Goal: Find specific page/section: Find specific page/section

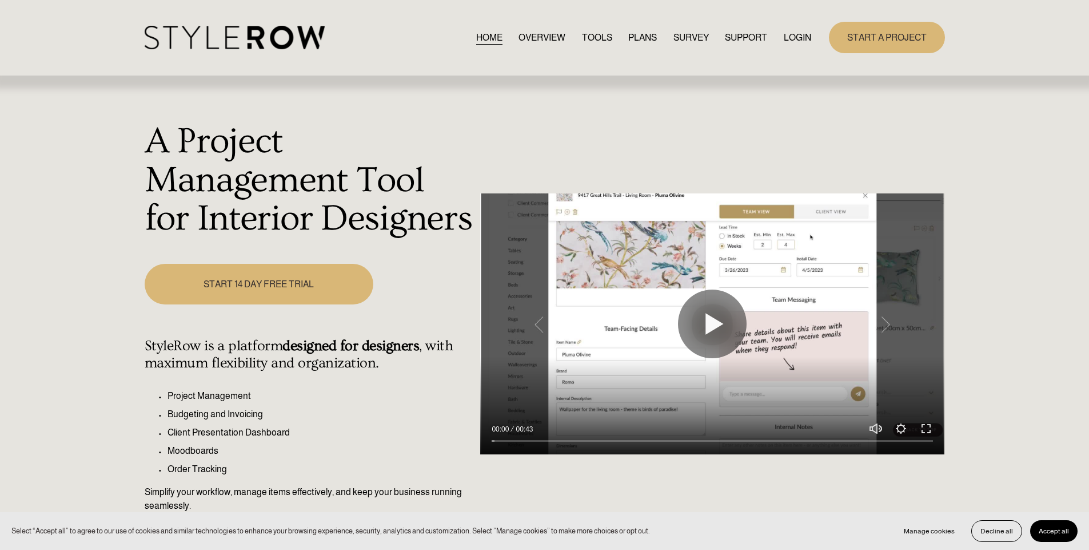
click at [794, 33] on link "LOGIN" at bounding box center [797, 37] width 27 height 15
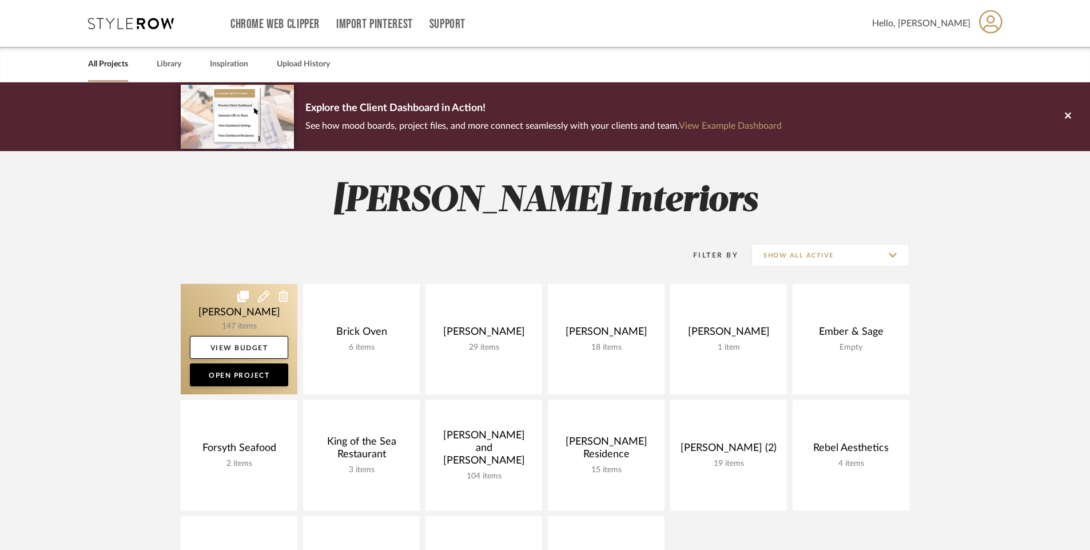
click at [278, 311] on link at bounding box center [239, 339] width 117 height 110
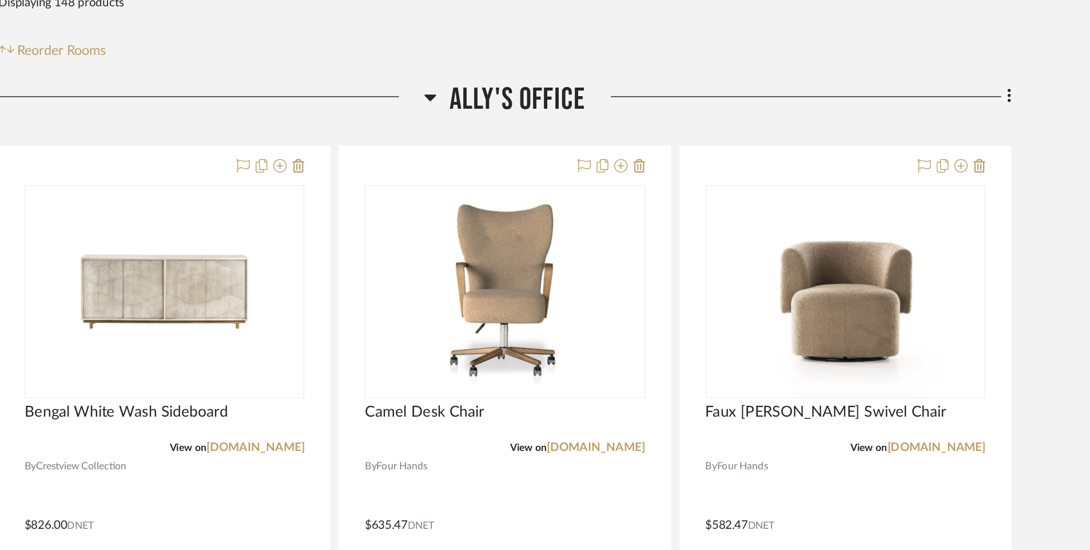
scroll to position [60, 0]
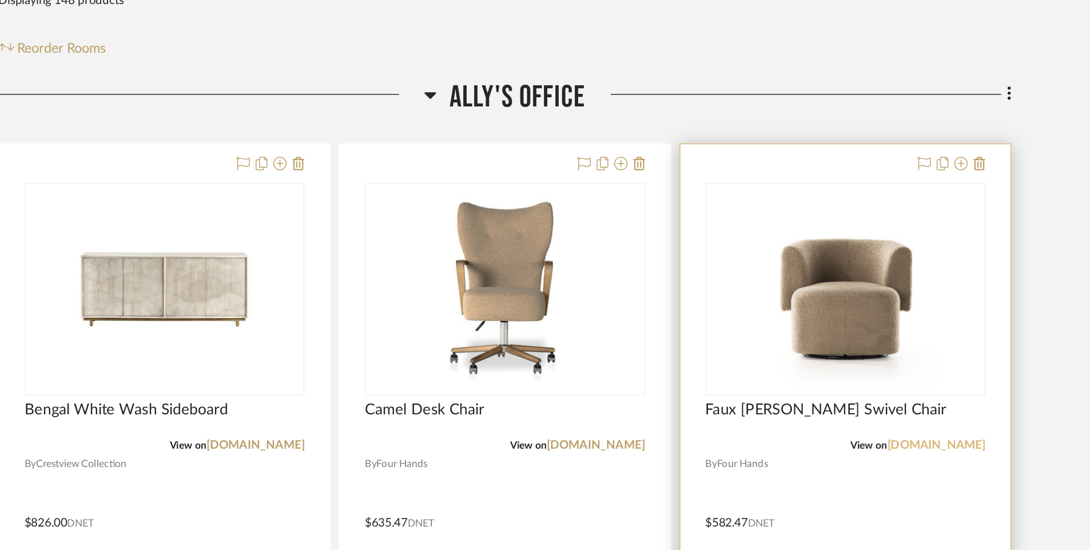
click at [961, 475] on link "[DOMAIN_NAME]" at bounding box center [951, 478] width 67 height 8
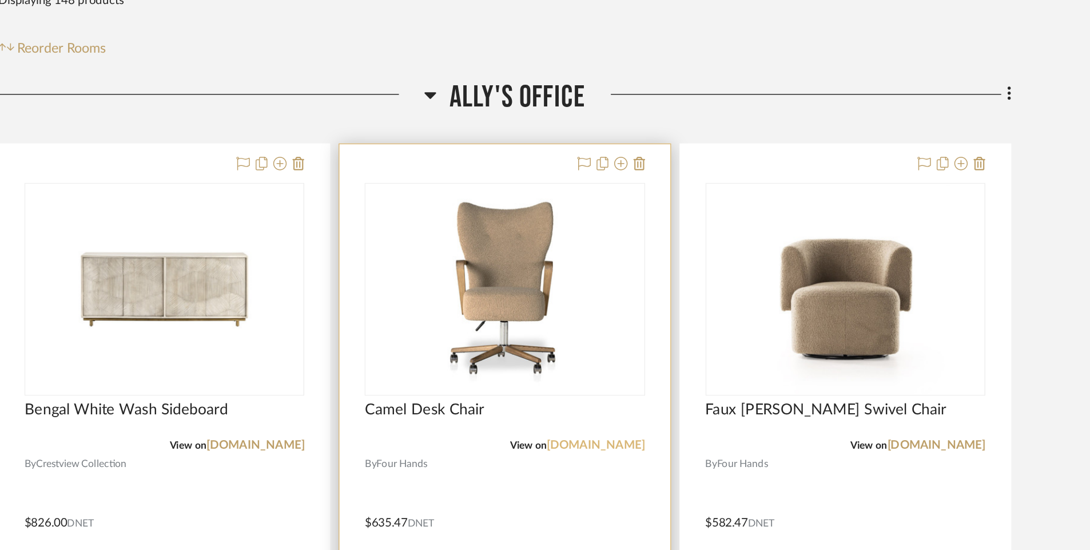
click at [722, 476] on link "[DOMAIN_NAME]" at bounding box center [719, 478] width 67 height 8
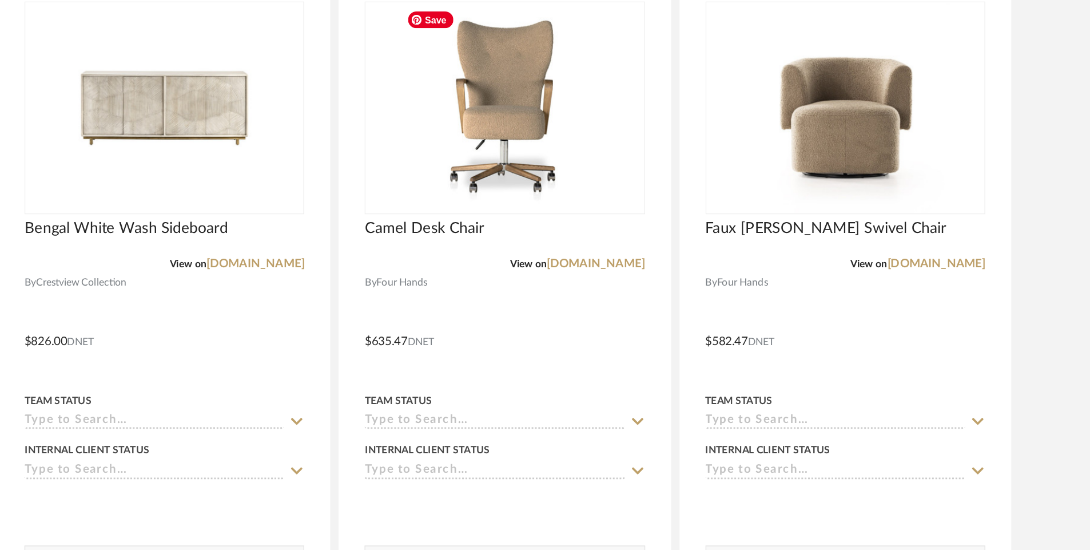
scroll to position [187, 0]
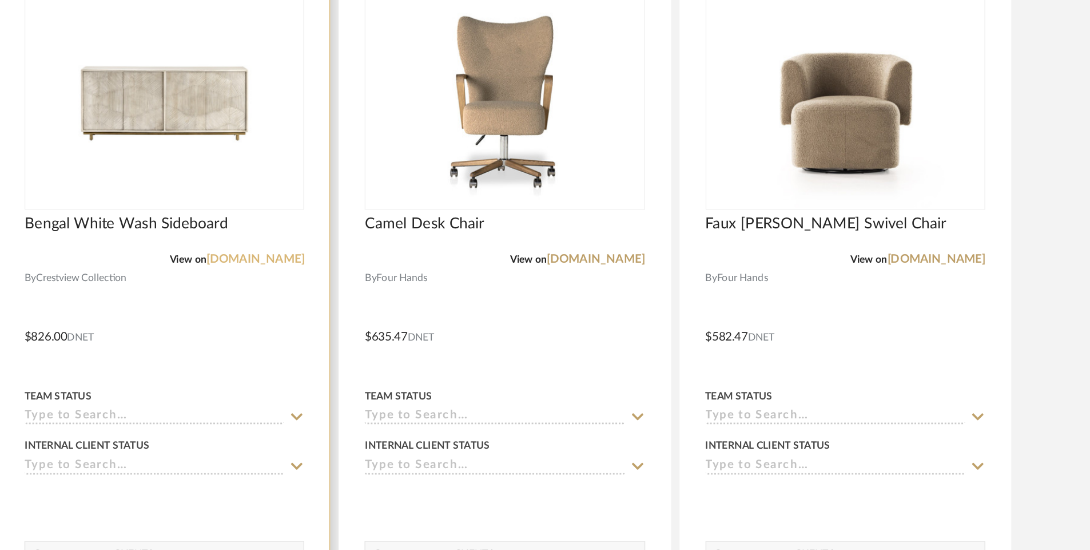
click at [466, 352] on link "[DOMAIN_NAME]" at bounding box center [486, 351] width 67 height 8
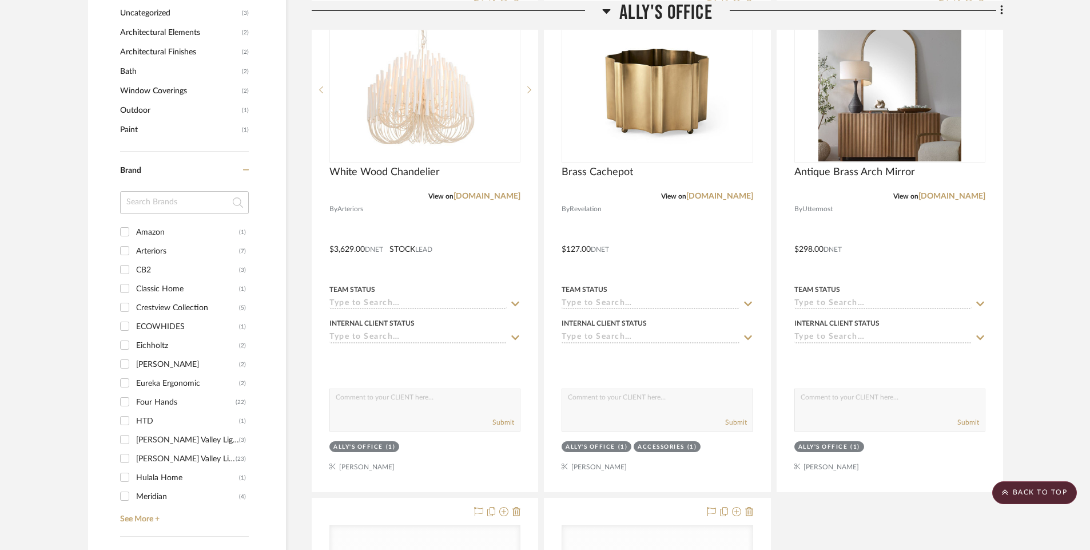
scroll to position [855, 0]
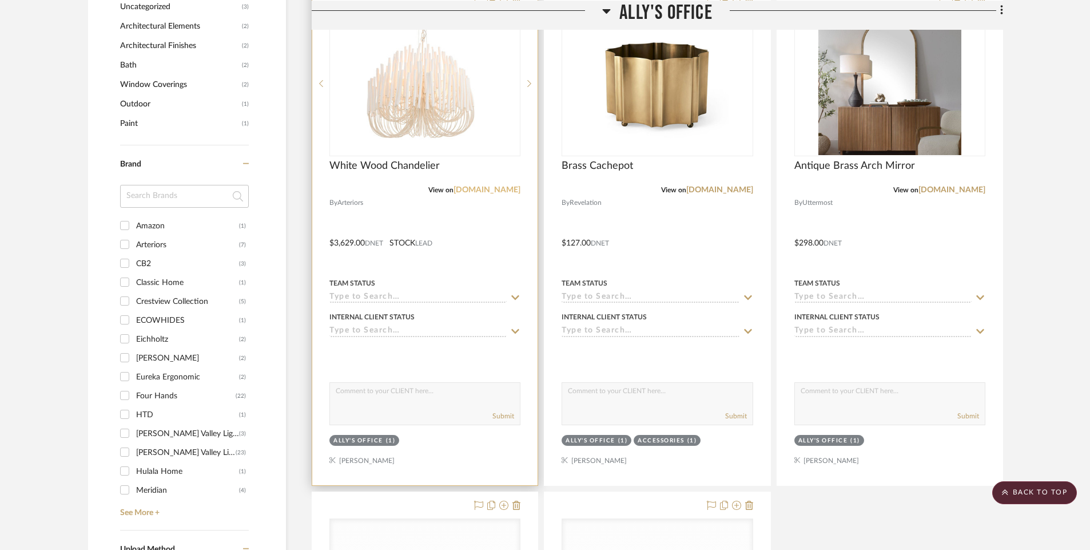
click at [497, 186] on link "[DOMAIN_NAME]" at bounding box center [486, 190] width 67 height 8
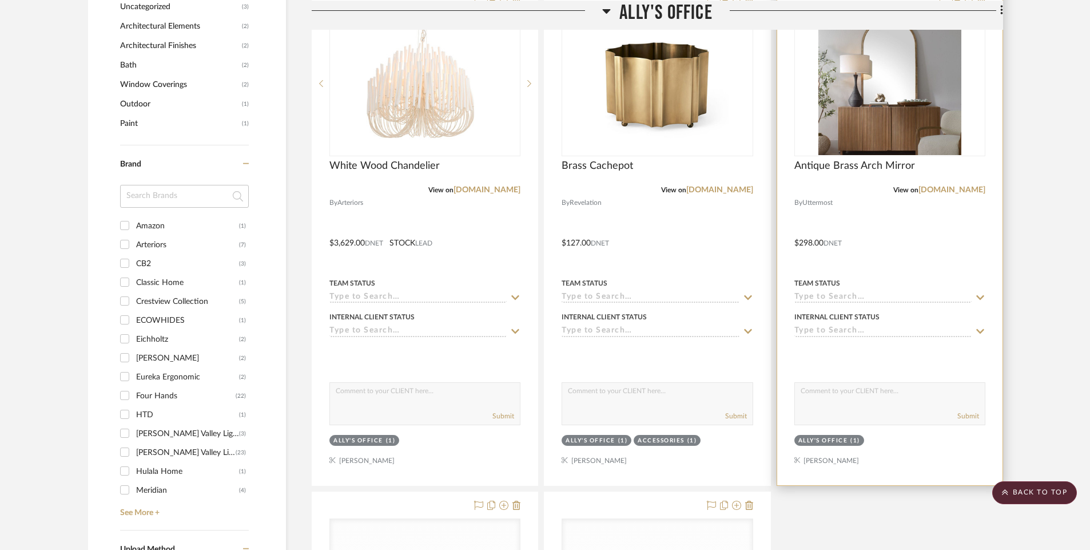
click at [950, 196] on div at bounding box center [889, 235] width 225 height 500
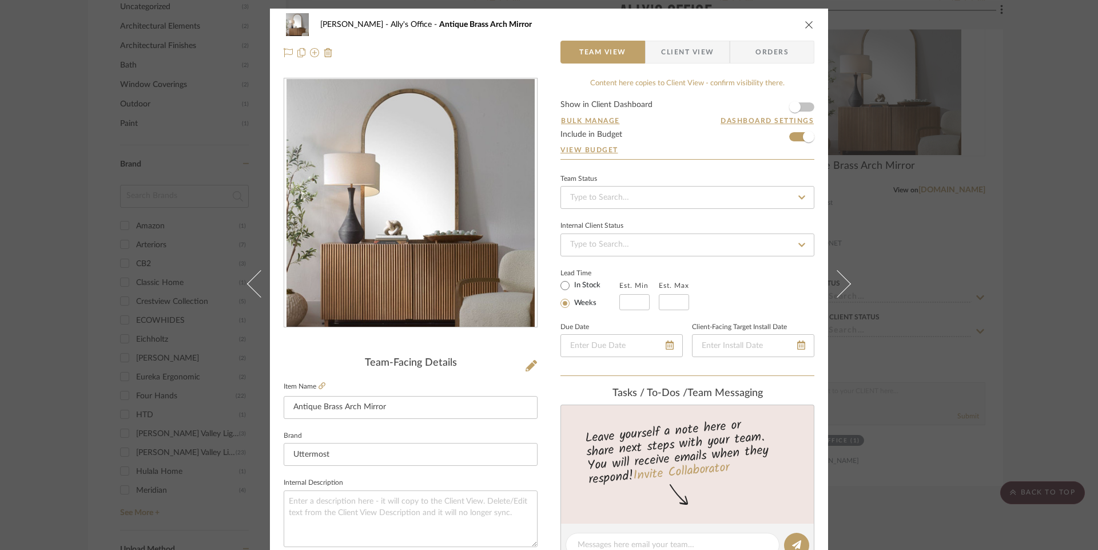
click at [312, 383] on label "Item Name" at bounding box center [305, 386] width 42 height 10
click at [319, 384] on icon at bounding box center [322, 385] width 7 height 7
click at [1020, 265] on div "Ally [PERSON_NAME] Ally's Office Antique Brass Arch Mirror Team View Client Vie…" at bounding box center [549, 275] width 1098 height 550
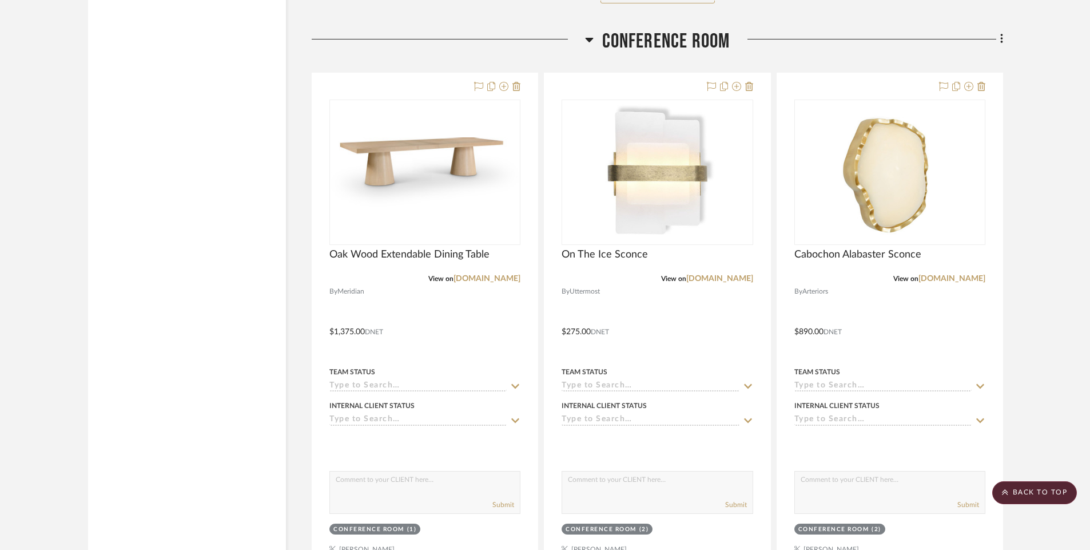
scroll to position [1880, 0]
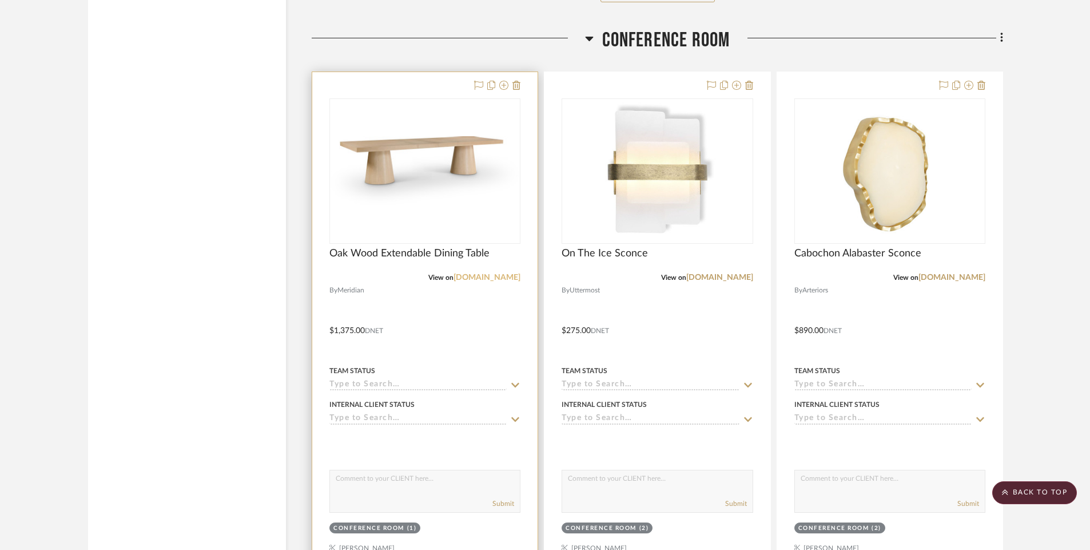
click at [466, 279] on link "[DOMAIN_NAME]" at bounding box center [486, 277] width 67 height 8
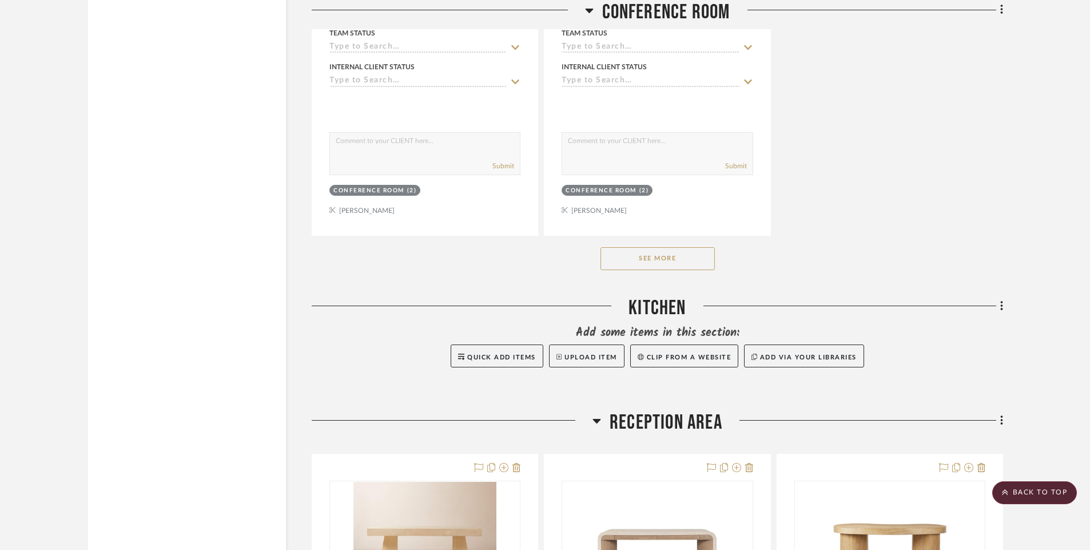
scroll to position [3244, 0]
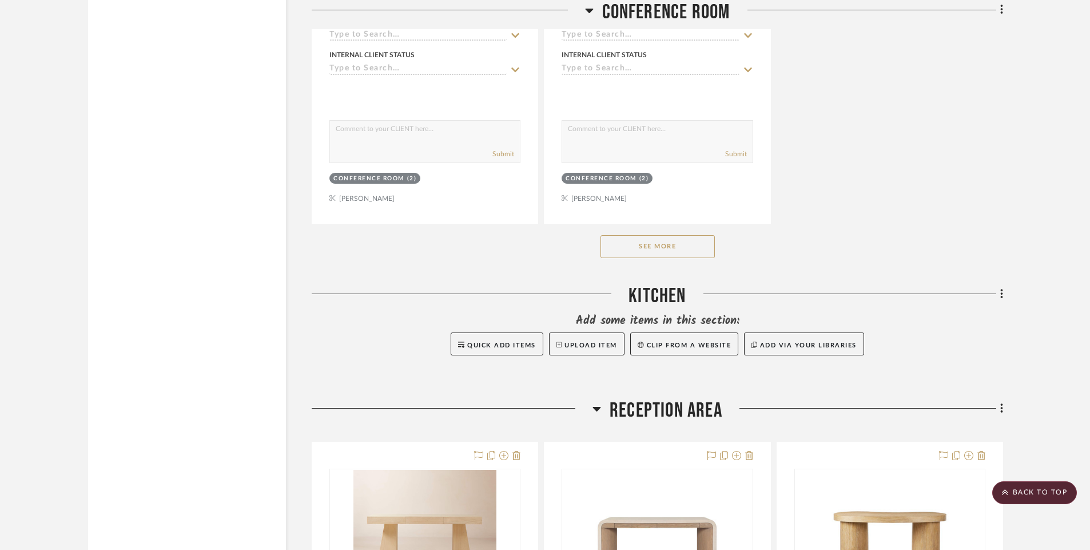
click at [701, 235] on button "See More" at bounding box center [657, 246] width 114 height 23
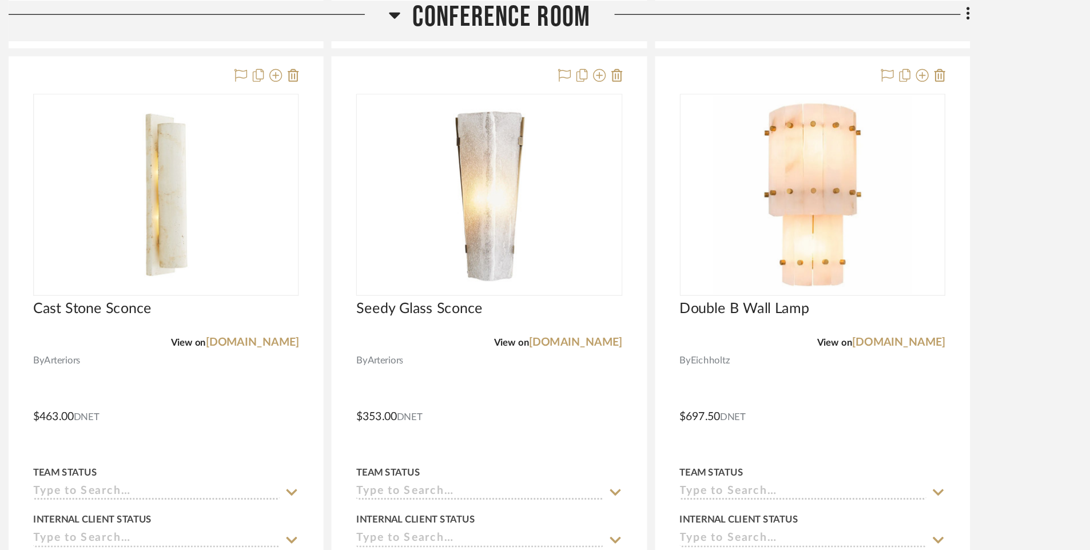
scroll to position [2412, 0]
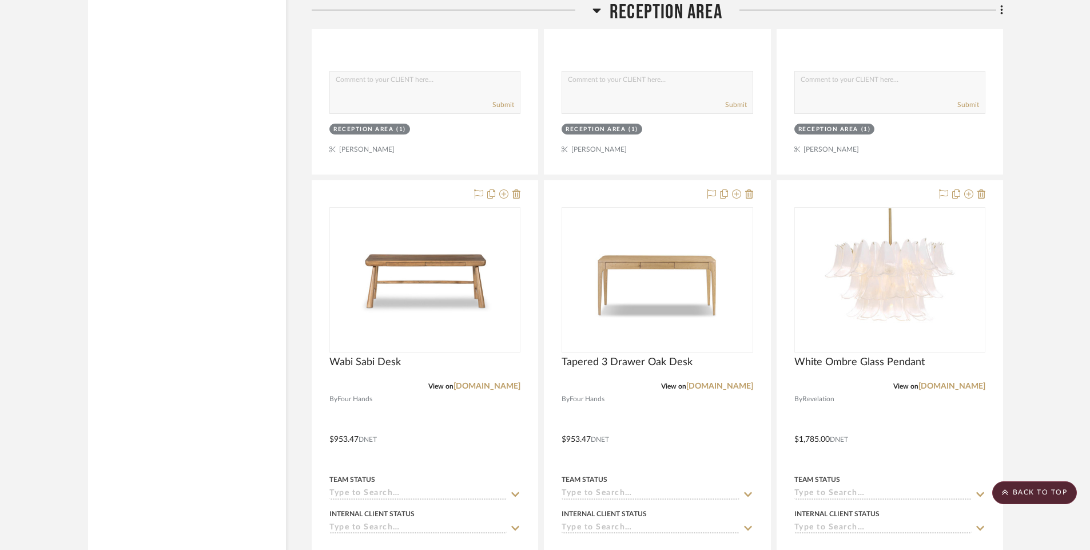
scroll to position [5051, 0]
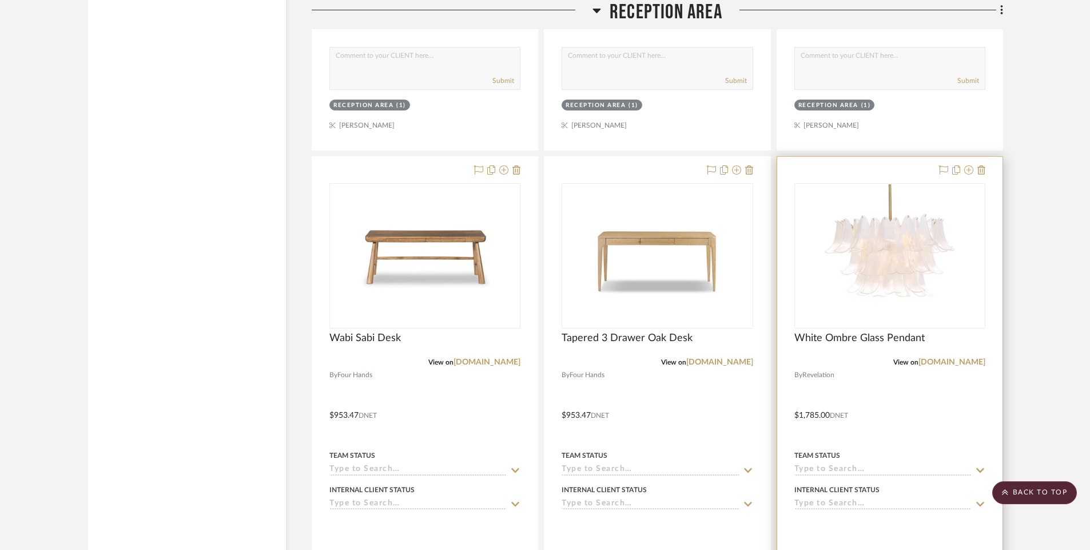
click at [972, 354] on div "White Ombre Glass Pendant" at bounding box center [889, 344] width 191 height 25
click at [965, 362] on link "[DOMAIN_NAME]" at bounding box center [951, 362] width 67 height 8
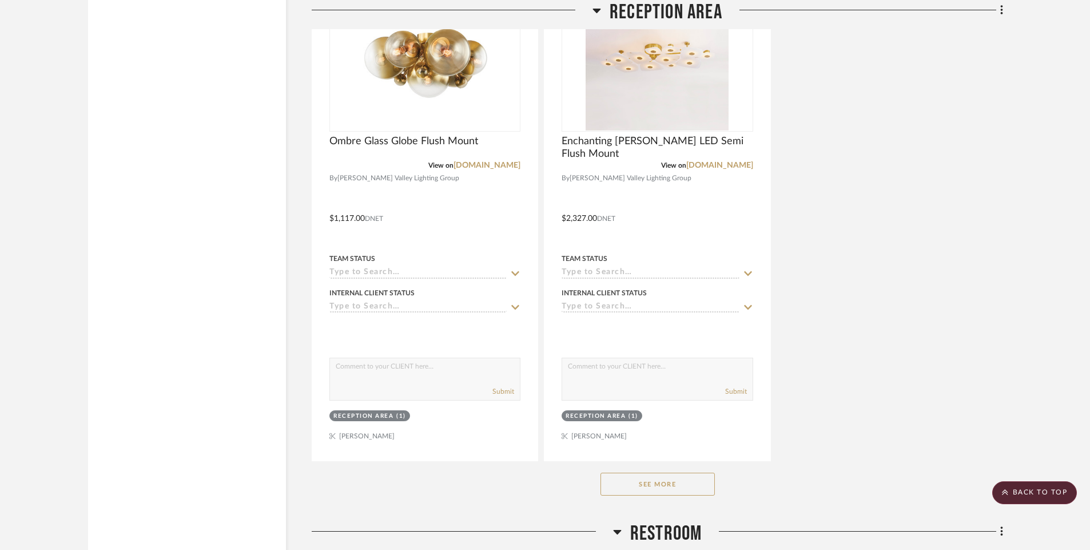
scroll to position [5775, 0]
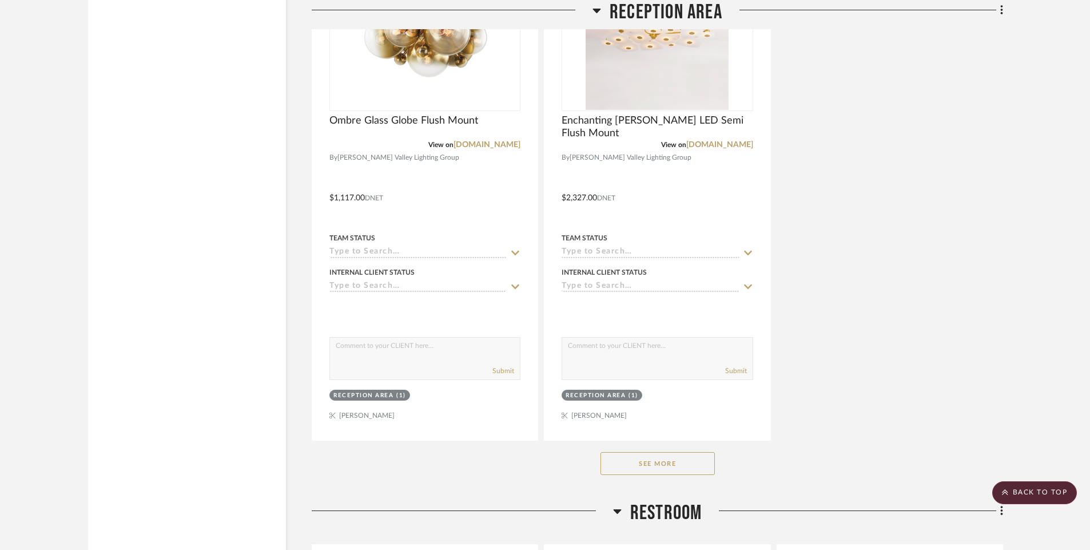
click at [674, 466] on button "See More" at bounding box center [657, 463] width 114 height 23
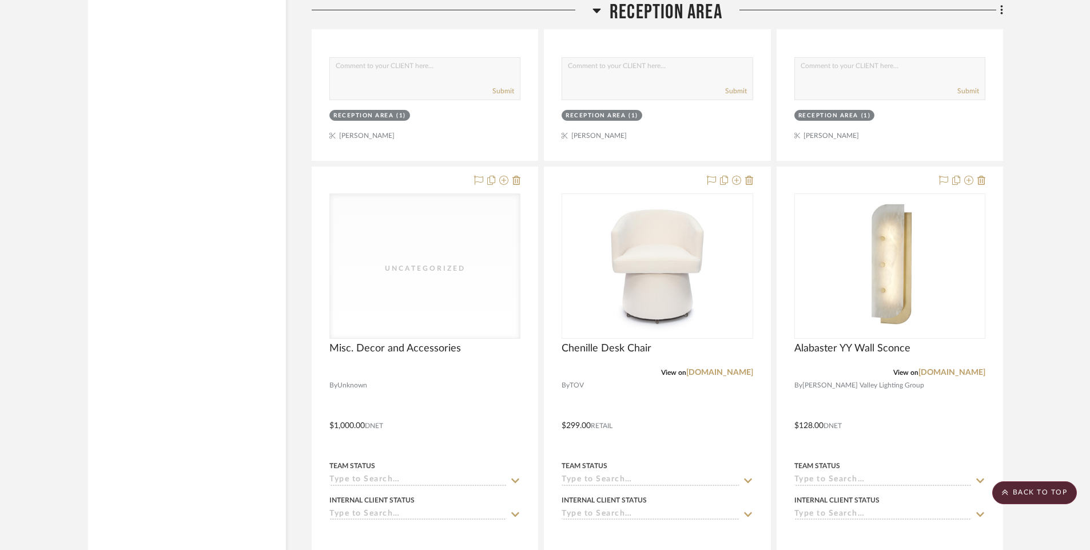
scroll to position [6066, 0]
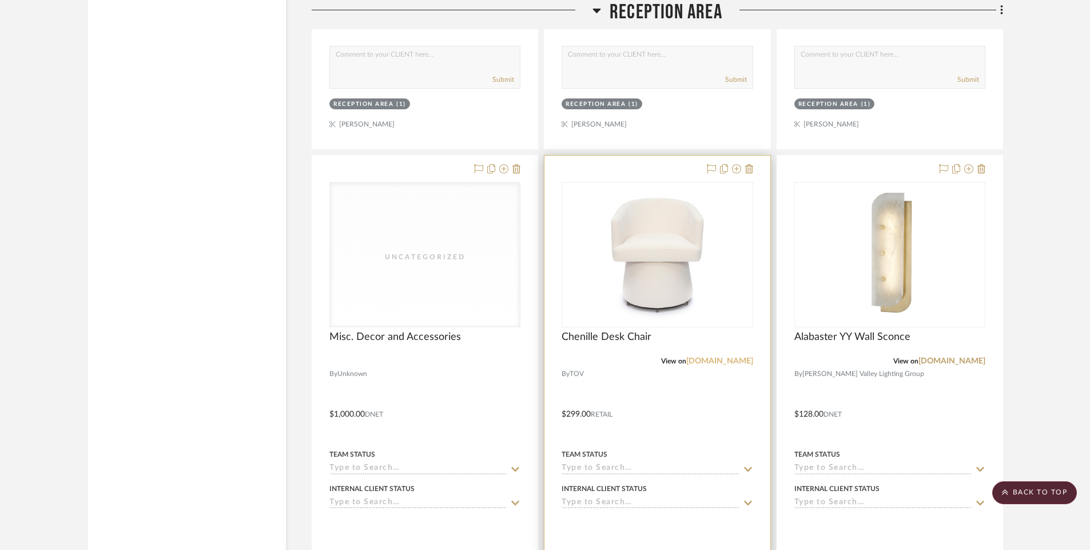
click at [738, 359] on link "[DOMAIN_NAME]" at bounding box center [719, 361] width 67 height 8
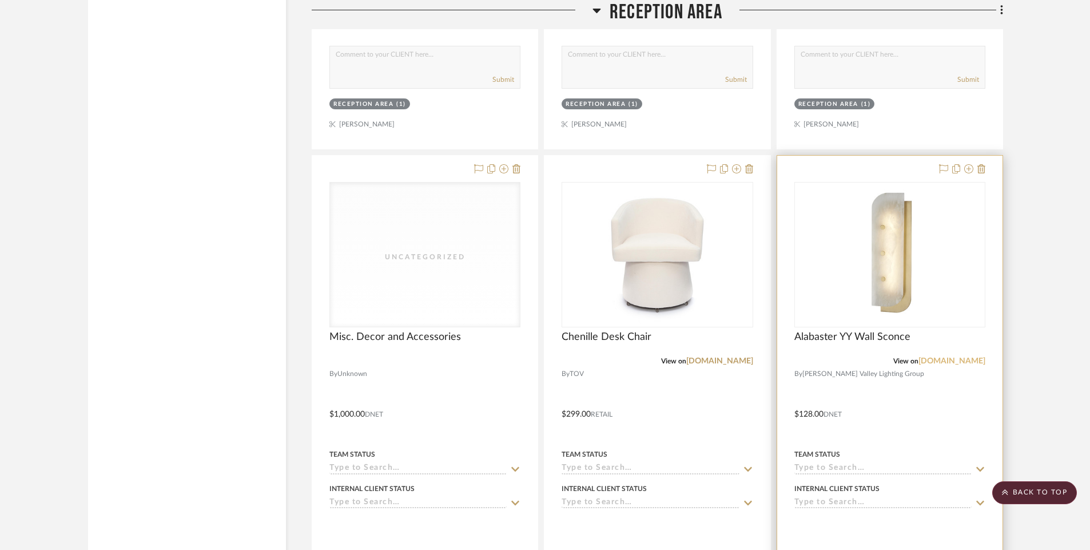
click at [958, 359] on link "[DOMAIN_NAME]" at bounding box center [951, 361] width 67 height 8
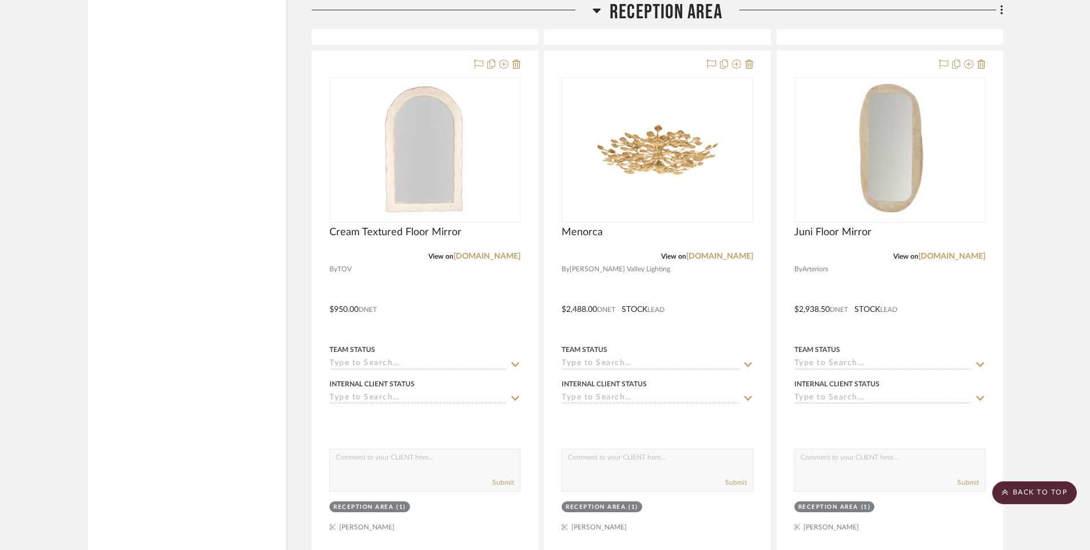
scroll to position [7200, 0]
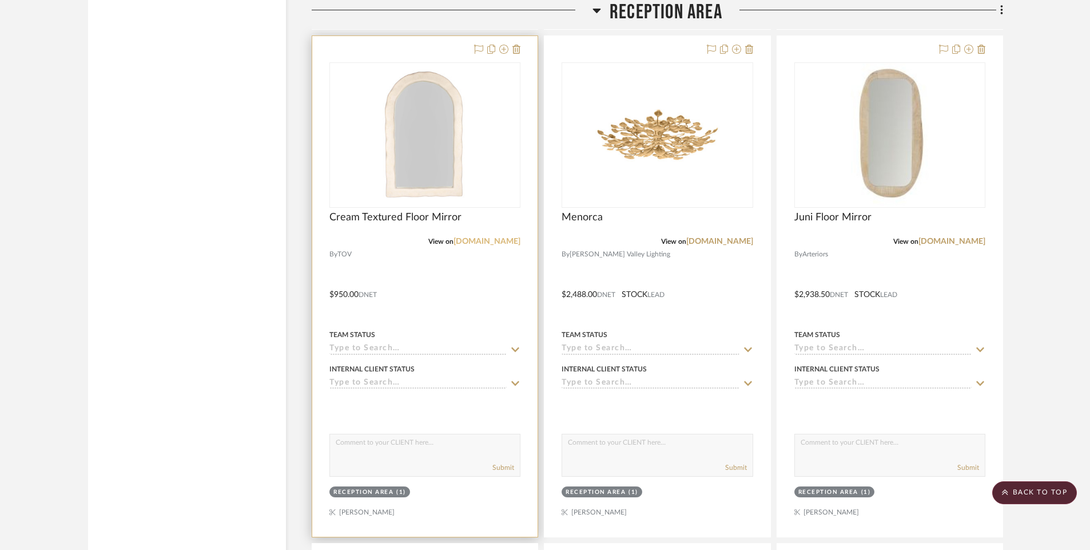
click at [494, 240] on link "[DOMAIN_NAME]" at bounding box center [486, 241] width 67 height 8
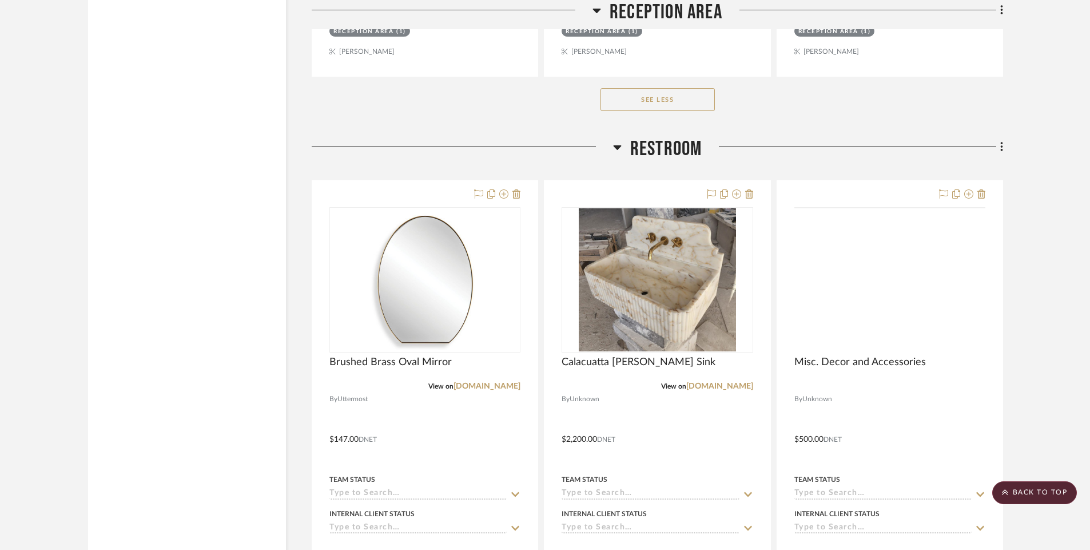
scroll to position [8679, 0]
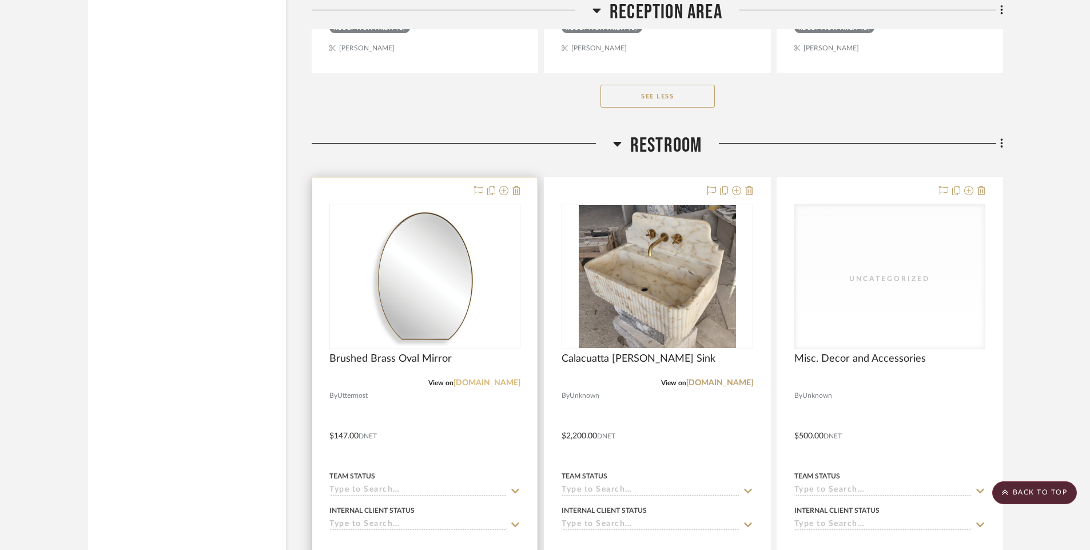
click at [489, 381] on link "[DOMAIN_NAME]" at bounding box center [486, 383] width 67 height 8
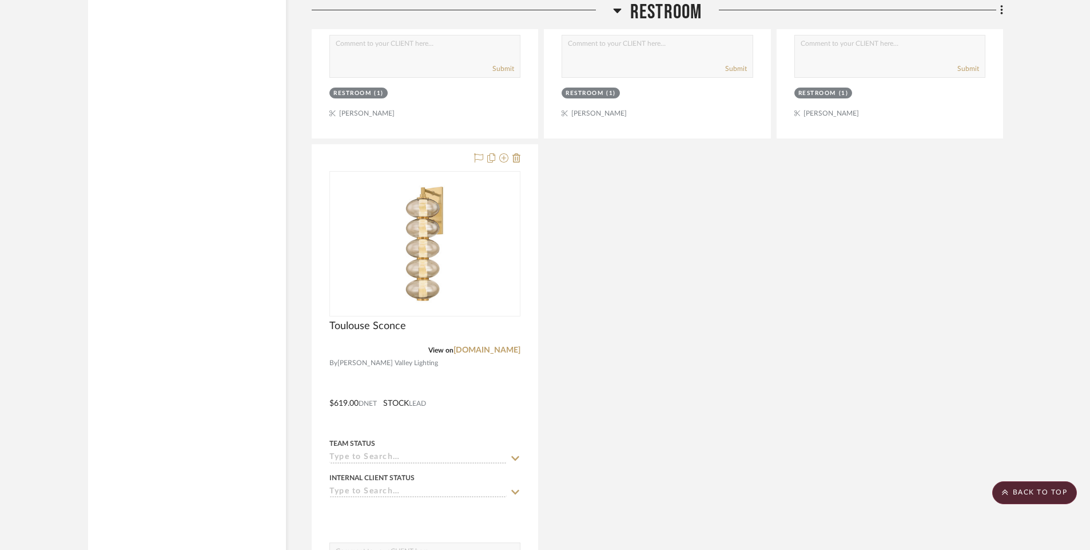
scroll to position [9740, 0]
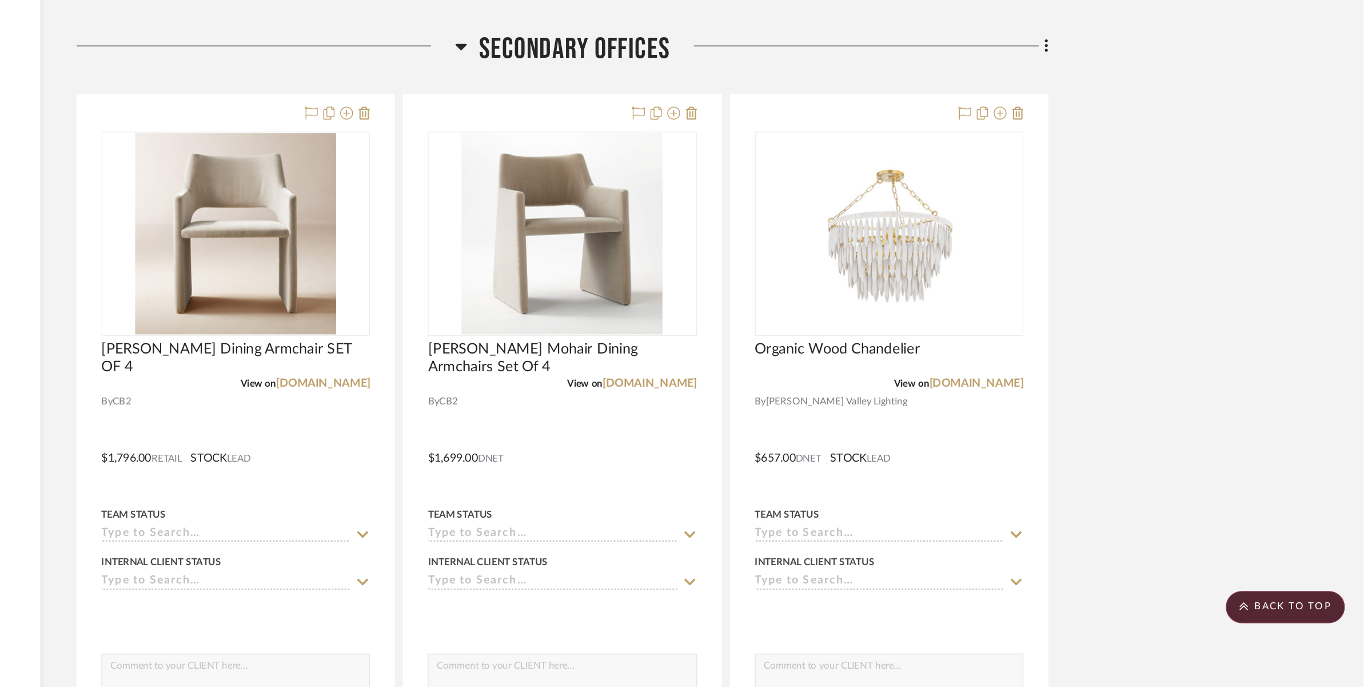
scroll to position [10226, 0]
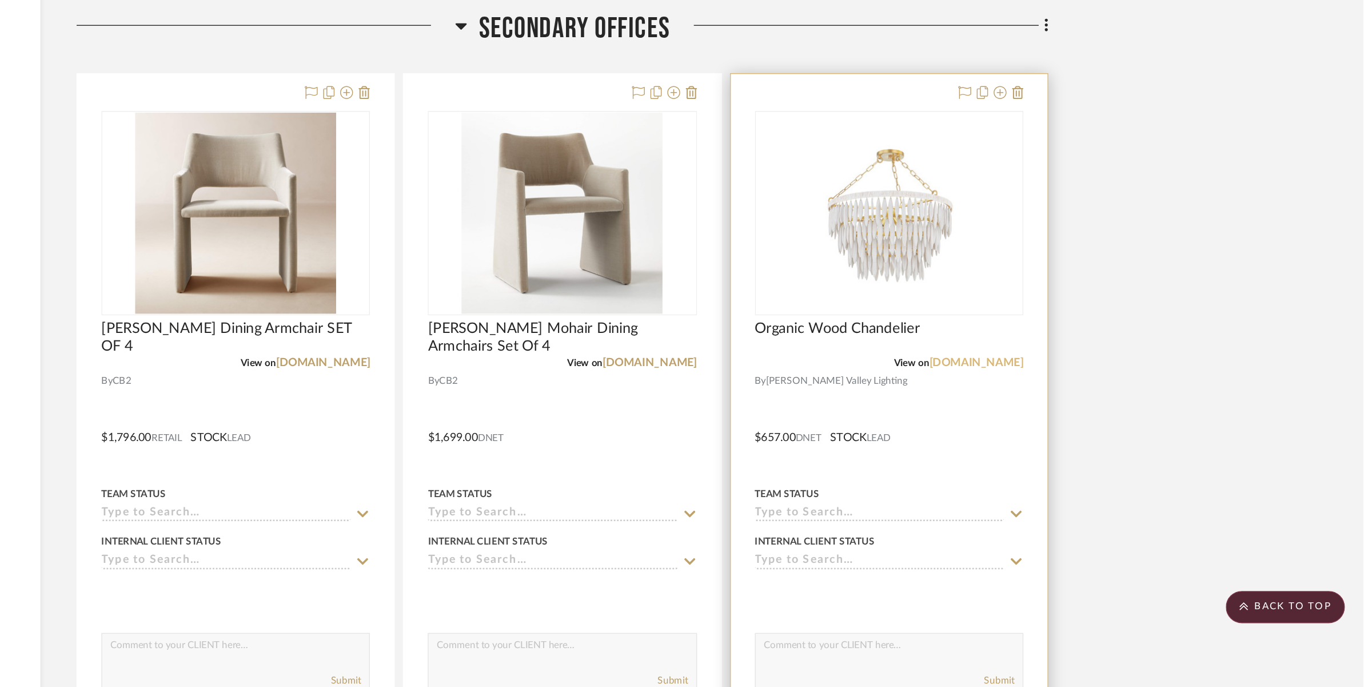
click at [1097, 454] on link "[DOMAIN_NAME]" at bounding box center [1089, 456] width 67 height 8
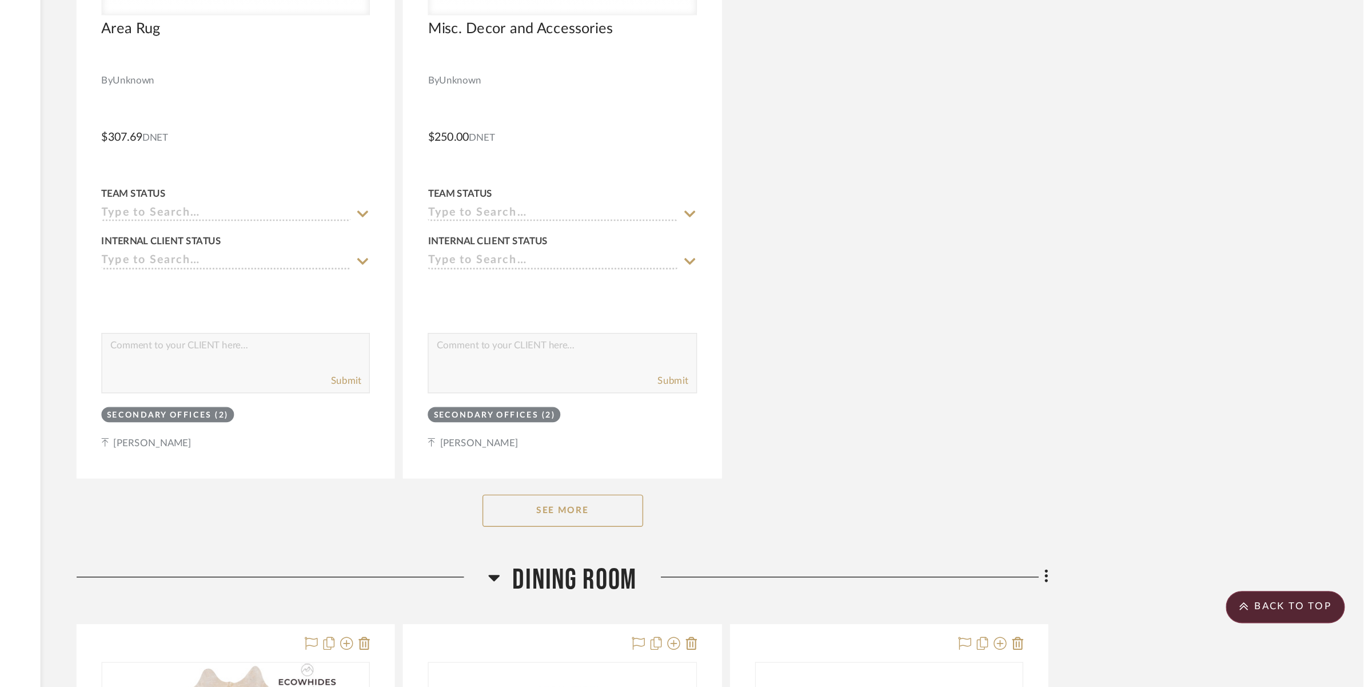
scroll to position [11470, 0]
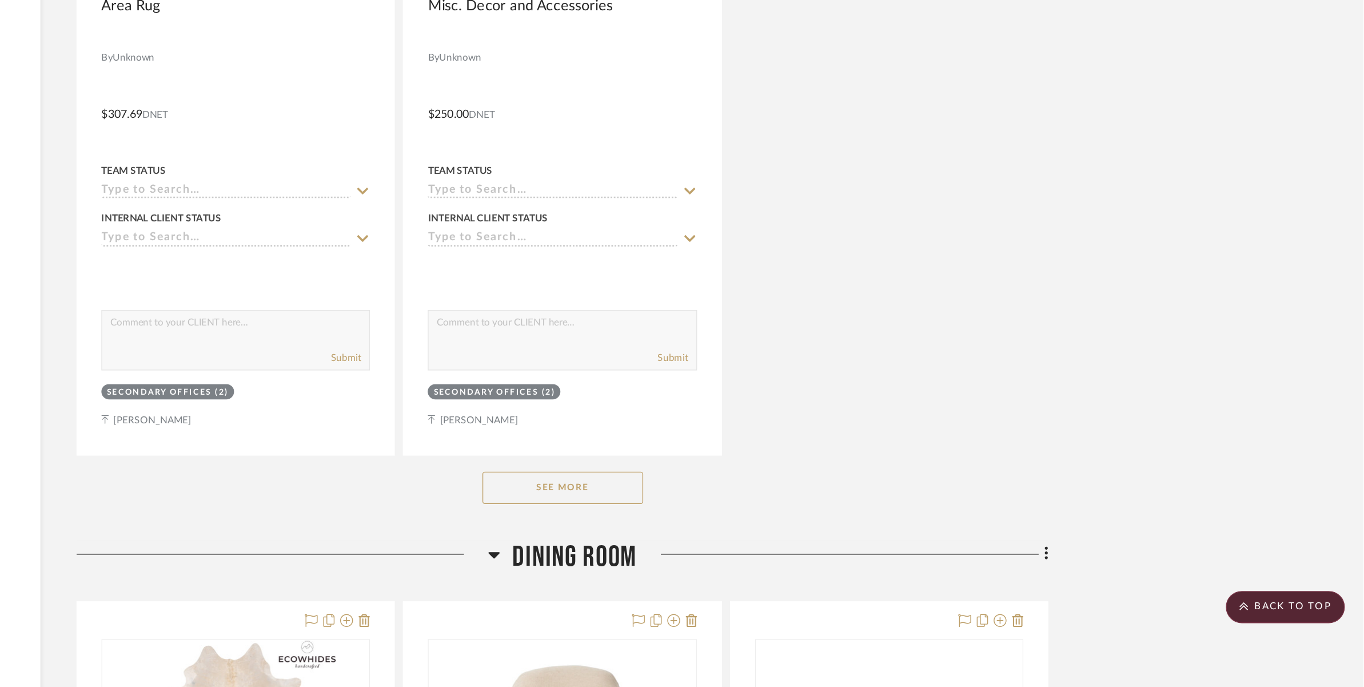
click at [799, 548] on button "See More" at bounding box center [795, 545] width 114 height 23
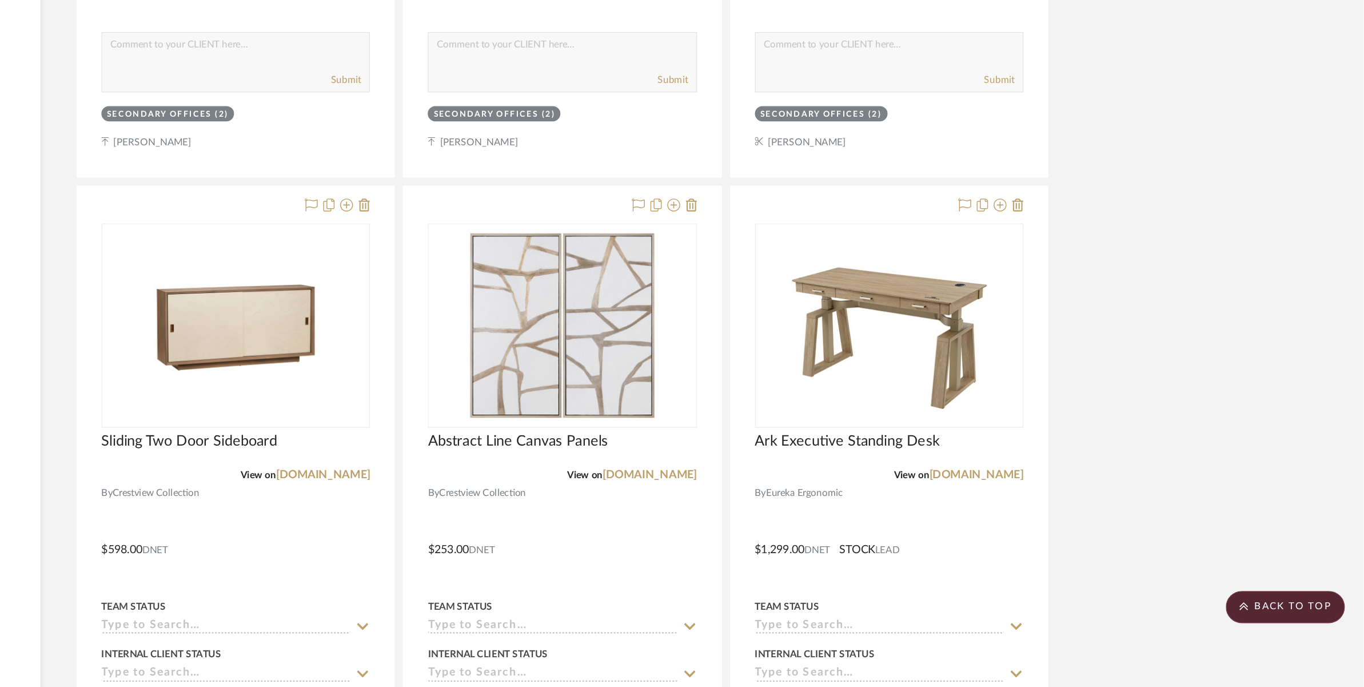
scroll to position [11690, 0]
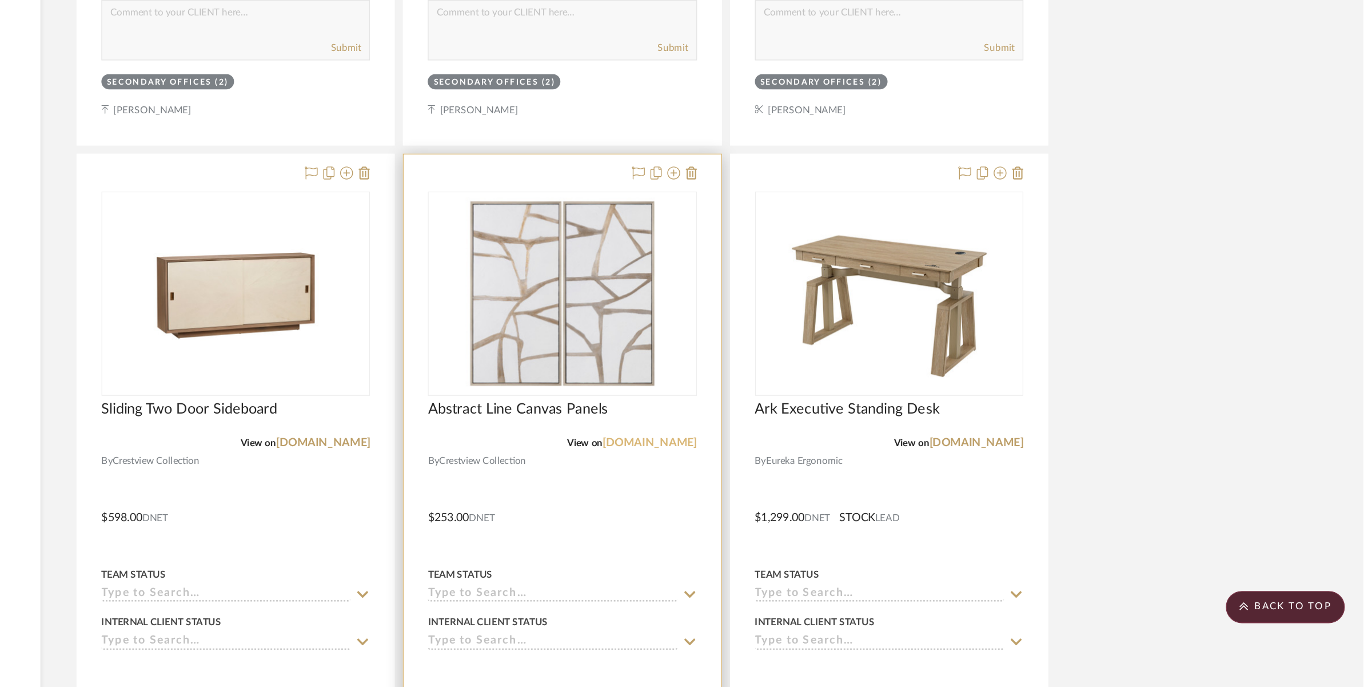
click at [846, 512] on link "[DOMAIN_NAME]" at bounding box center [857, 513] width 67 height 8
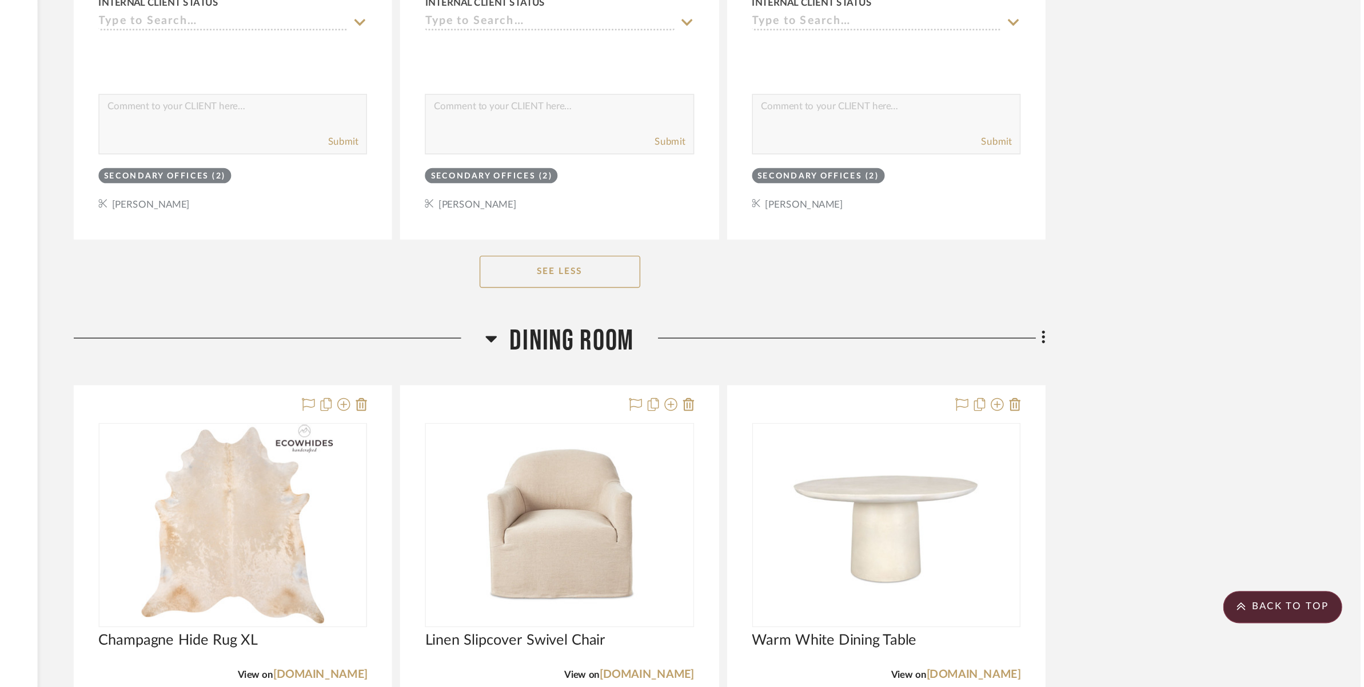
scroll to position [12131, 0]
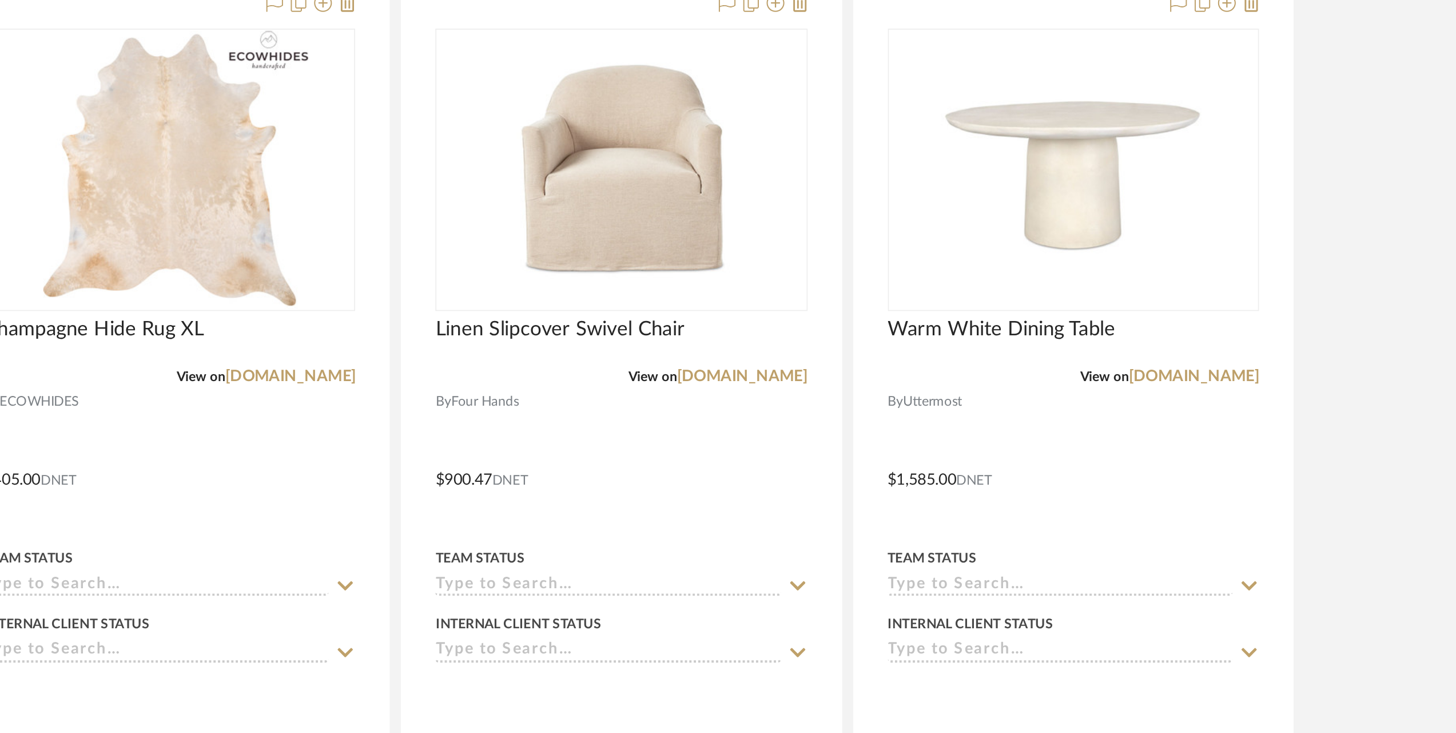
scroll to position [12262, 0]
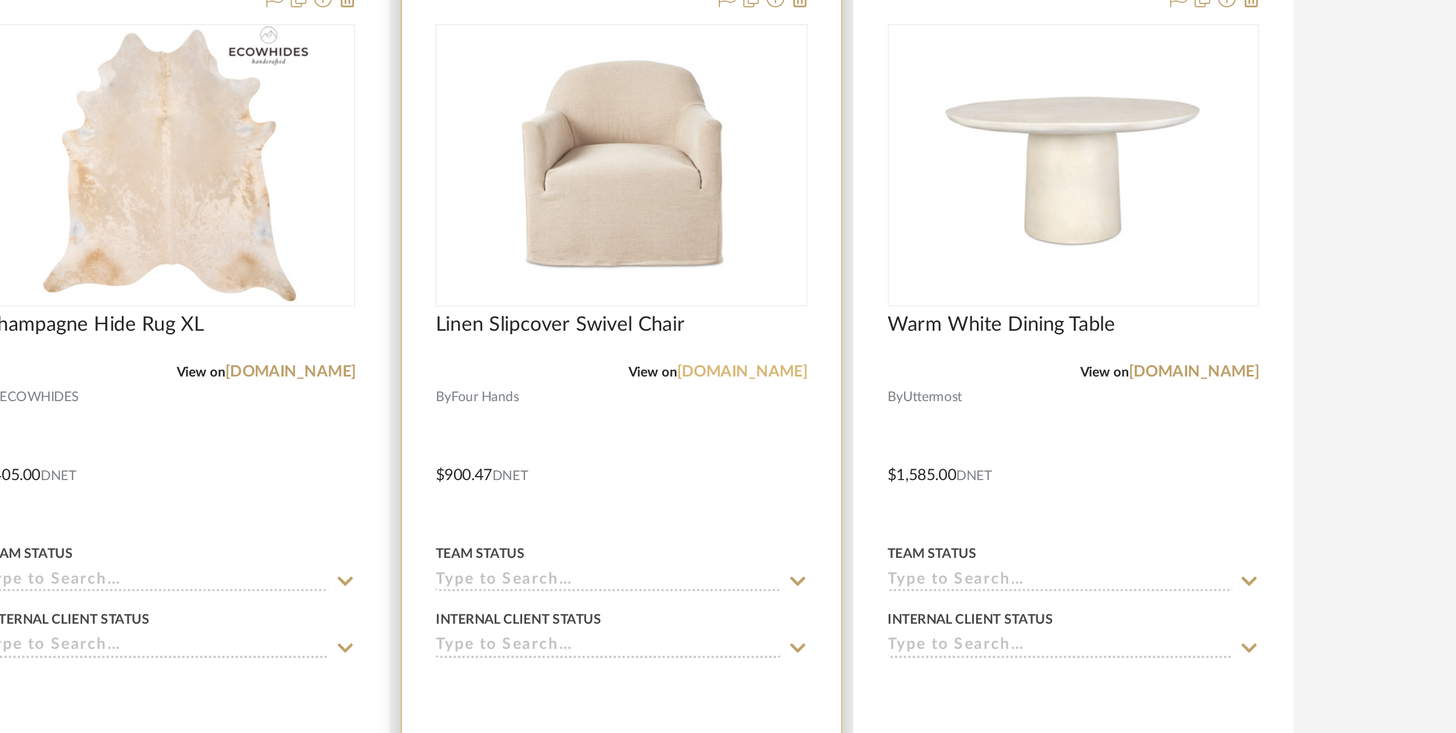
click at [911, 549] on link "[DOMAIN_NAME]" at bounding box center [902, 547] width 67 height 8
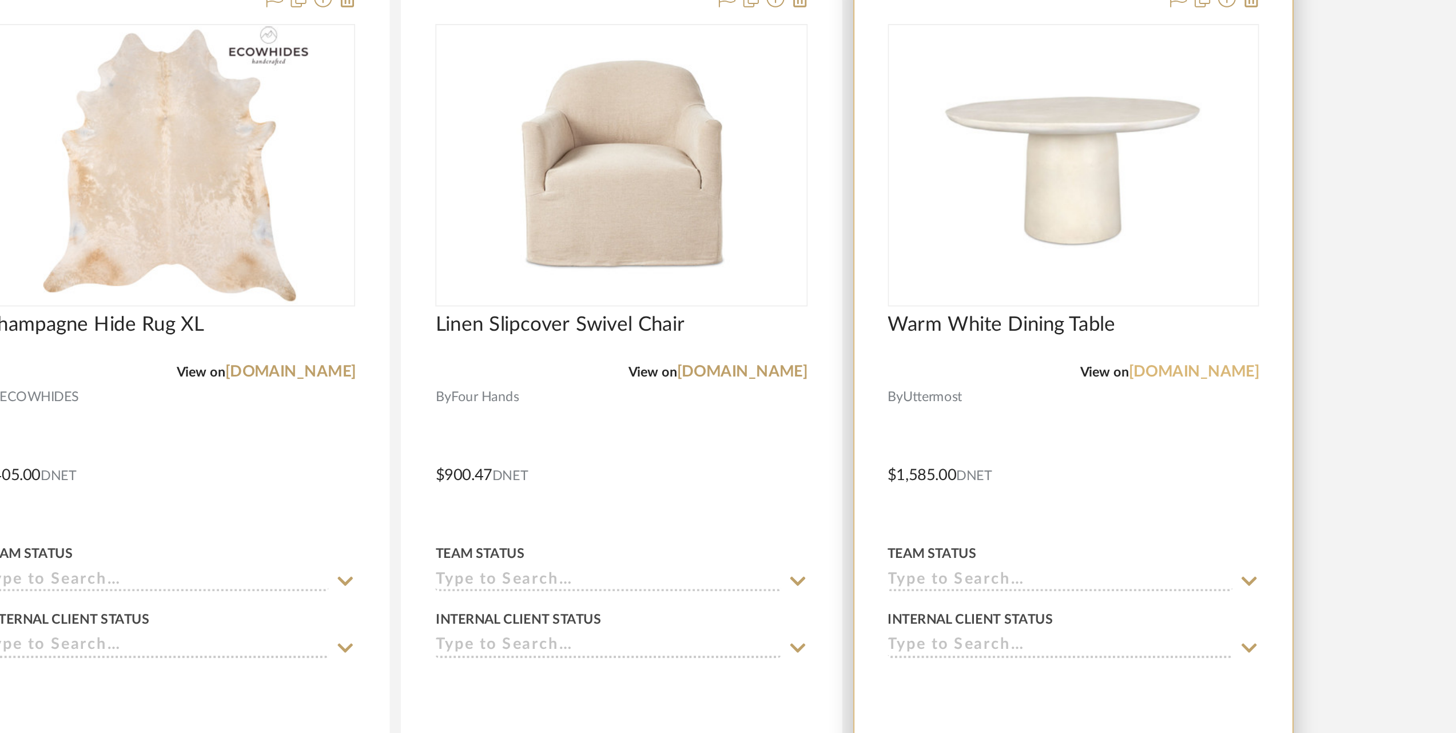
click at [1097, 549] on link "[DOMAIN_NAME]" at bounding box center [1134, 547] width 67 height 8
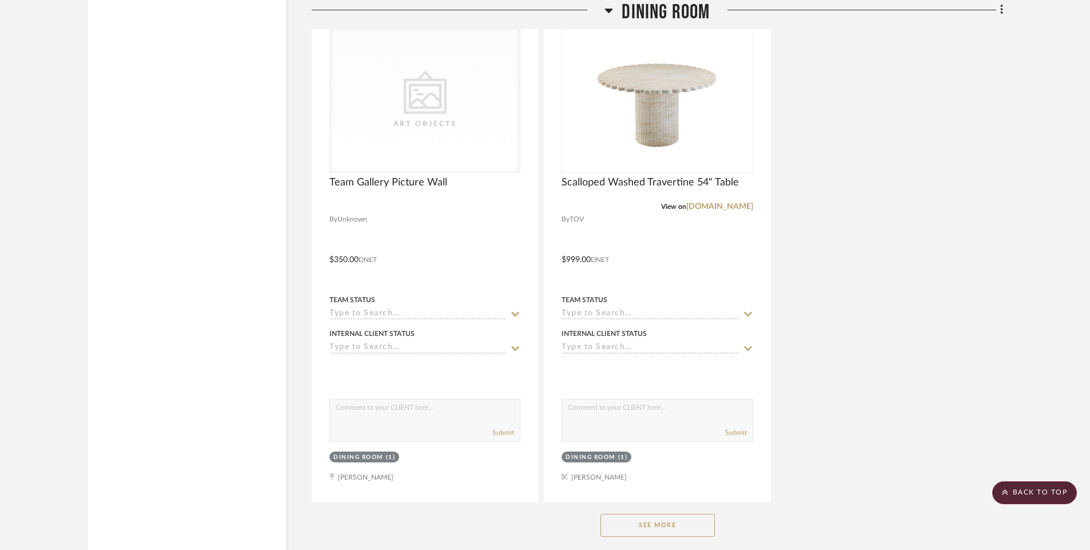
scroll to position [13626, 0]
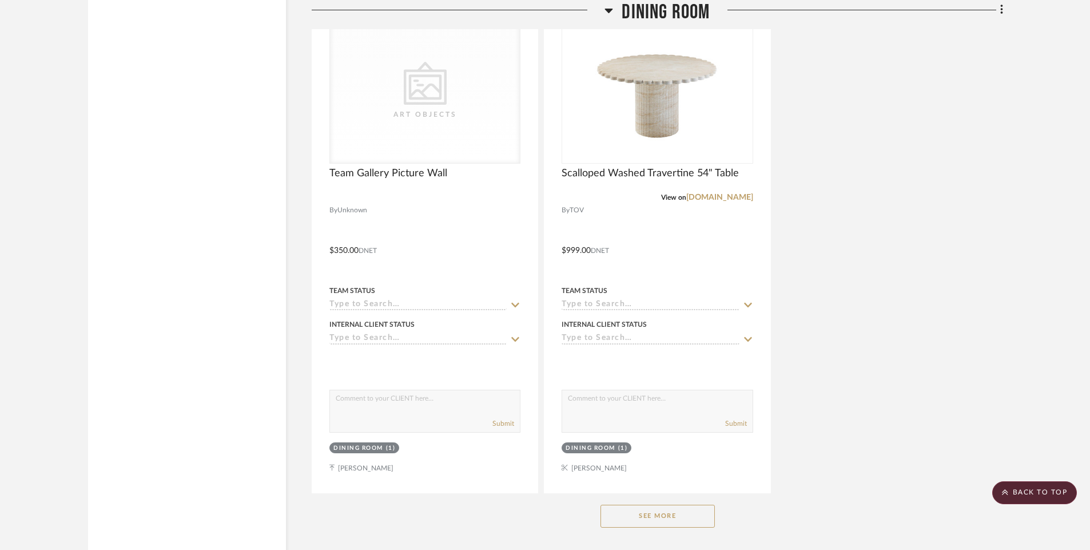
click at [681, 519] on button "See More" at bounding box center [657, 515] width 114 height 23
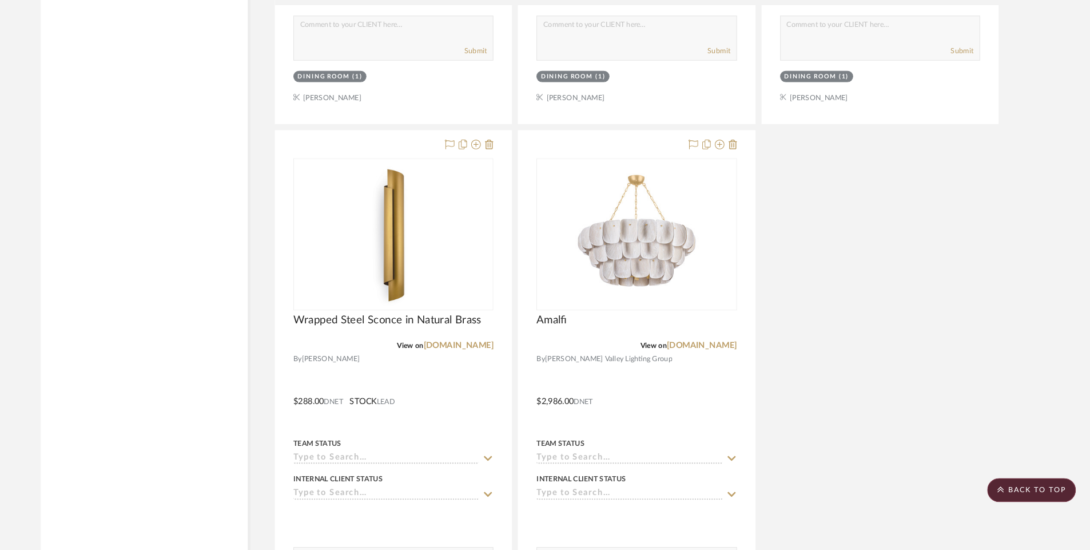
scroll to position [14486, 0]
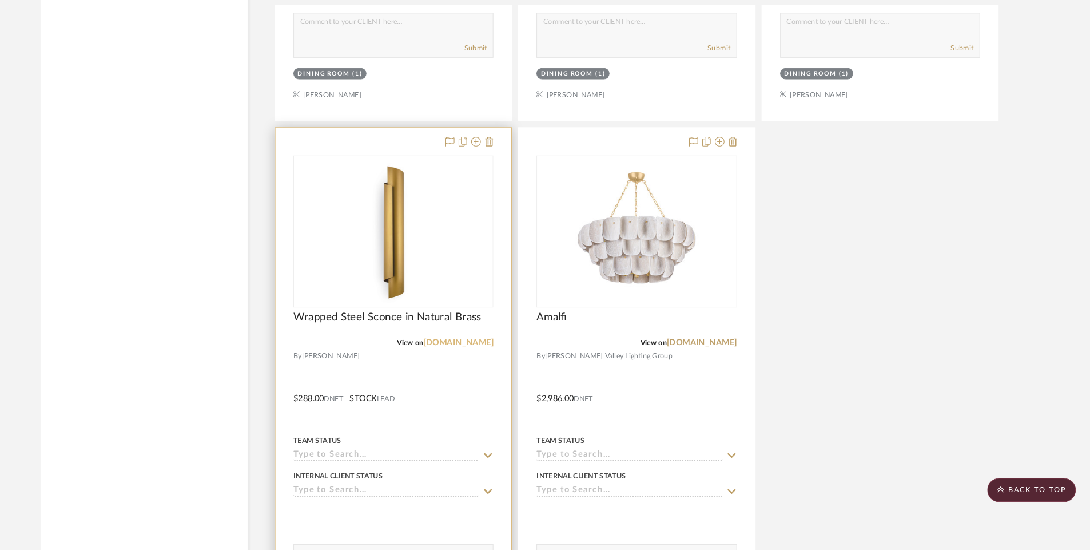
click at [494, 350] on link "[DOMAIN_NAME]" at bounding box center [486, 352] width 67 height 8
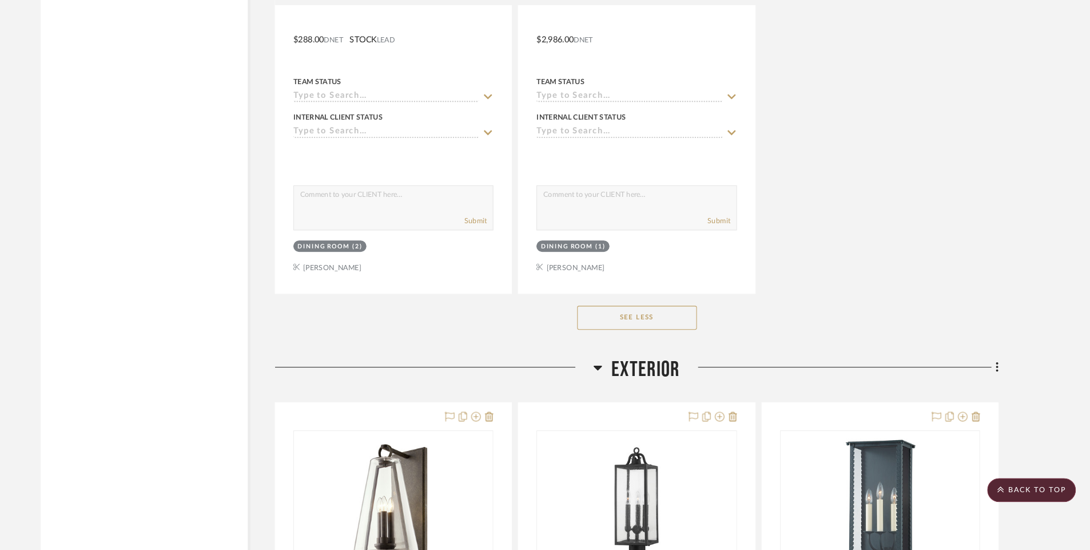
scroll to position [14828, 0]
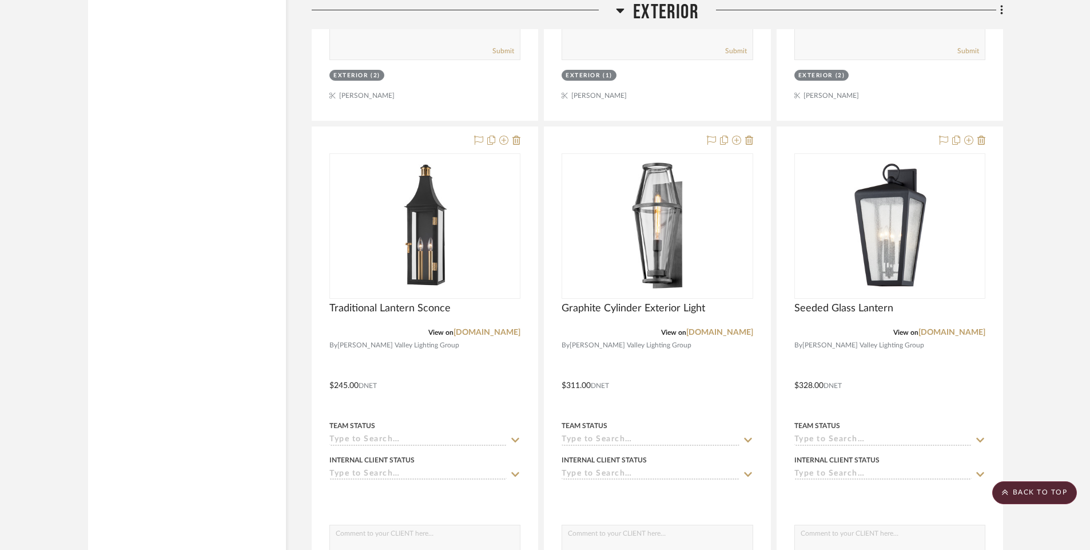
scroll to position [15623, 0]
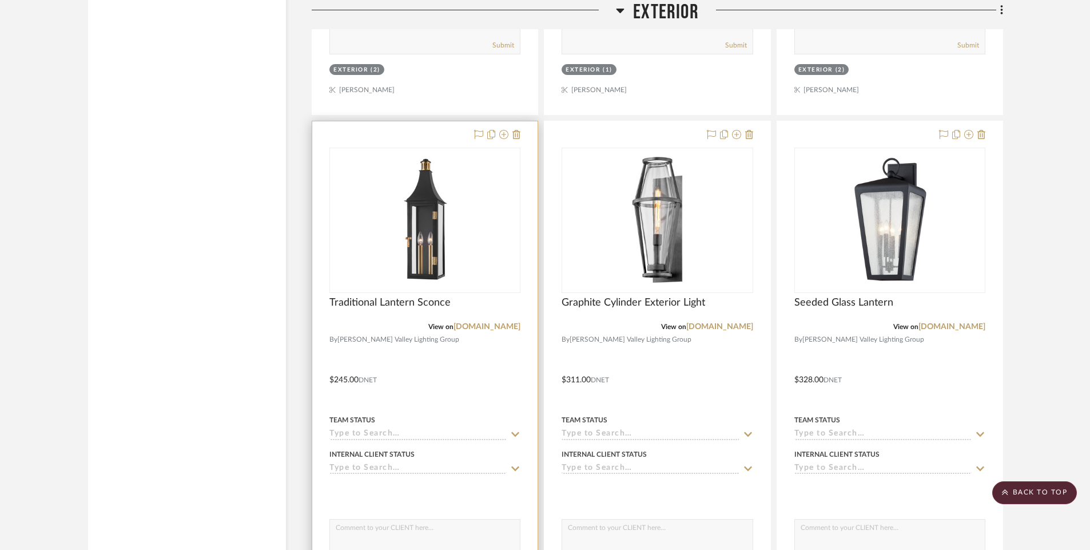
click at [480, 331] on div "View on [DOMAIN_NAME]" at bounding box center [424, 326] width 191 height 10
click at [504, 324] on link "[DOMAIN_NAME]" at bounding box center [486, 327] width 67 height 8
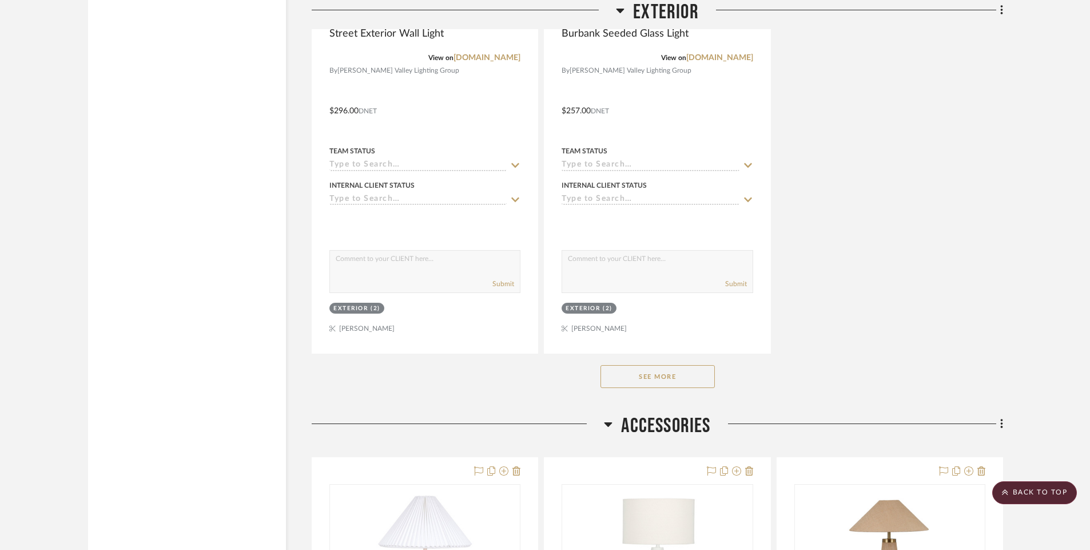
scroll to position [16422, 0]
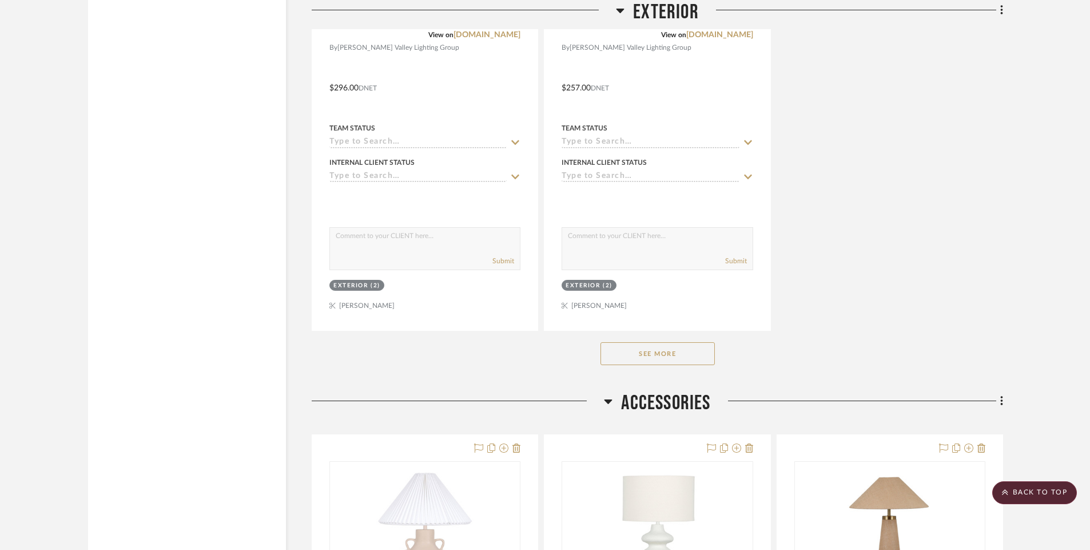
click at [688, 352] on button "See More" at bounding box center [657, 353] width 114 height 23
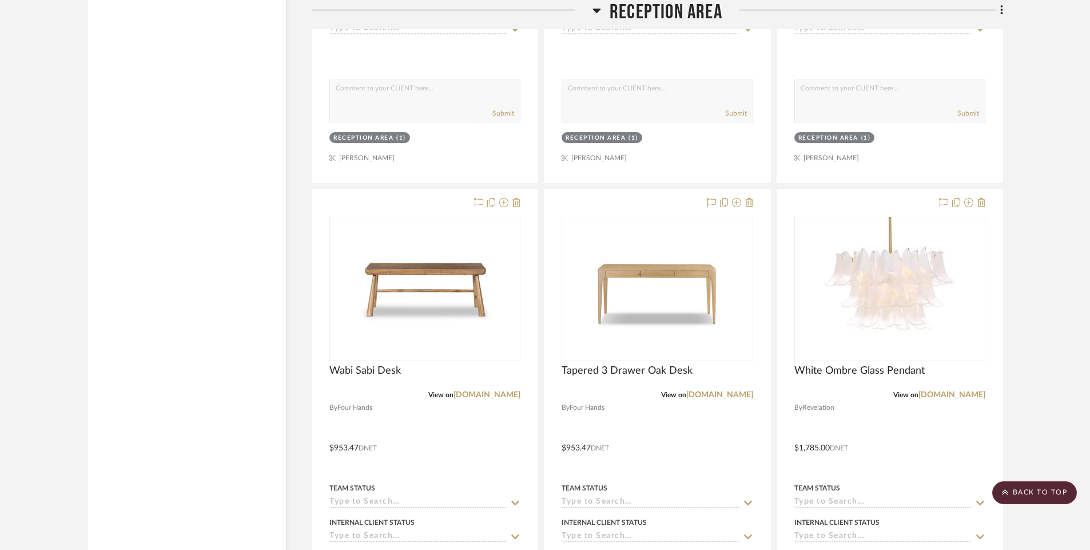
scroll to position [5018, 0]
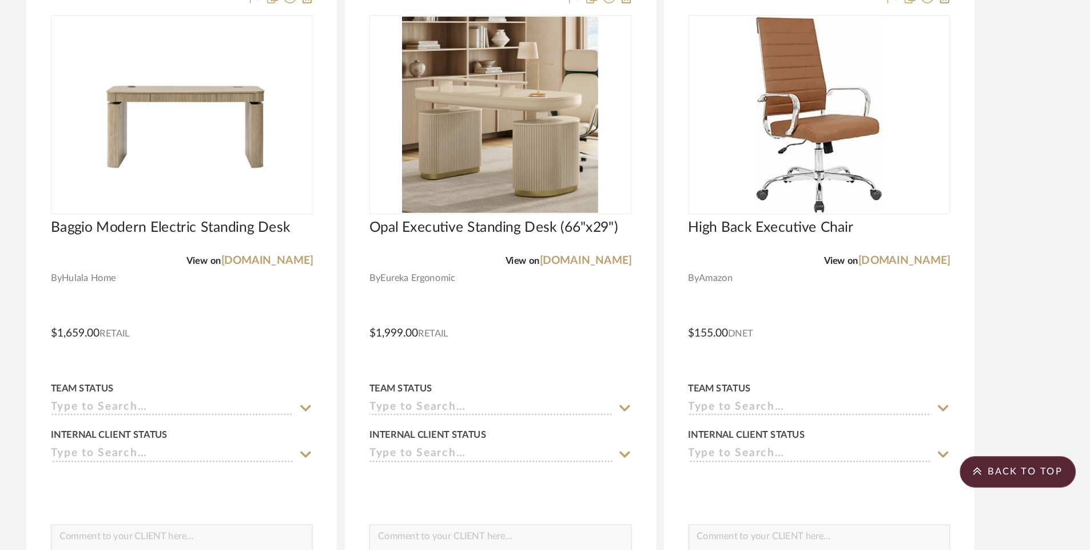
scroll to position [10850, 0]
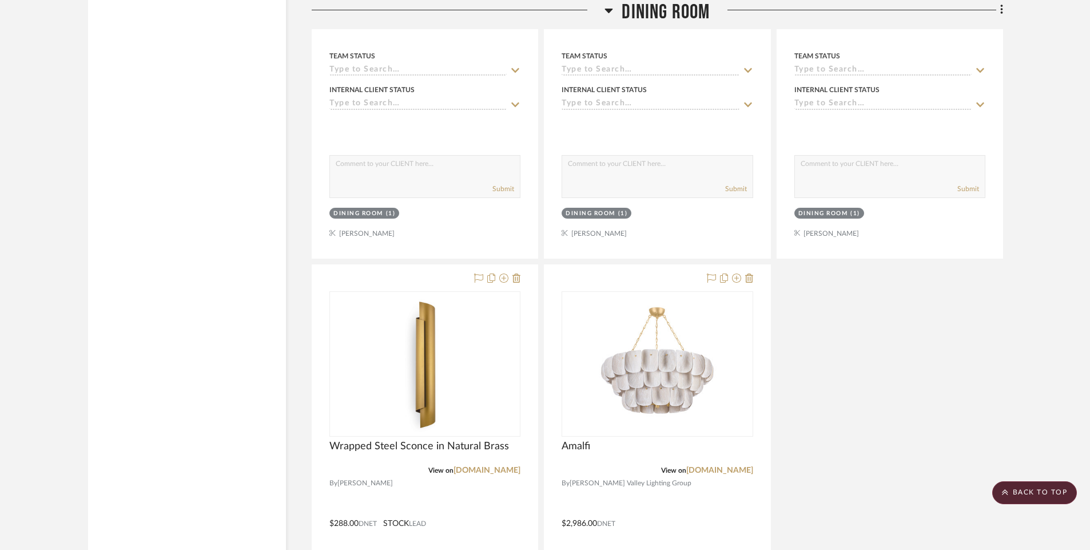
scroll to position [14382, 0]
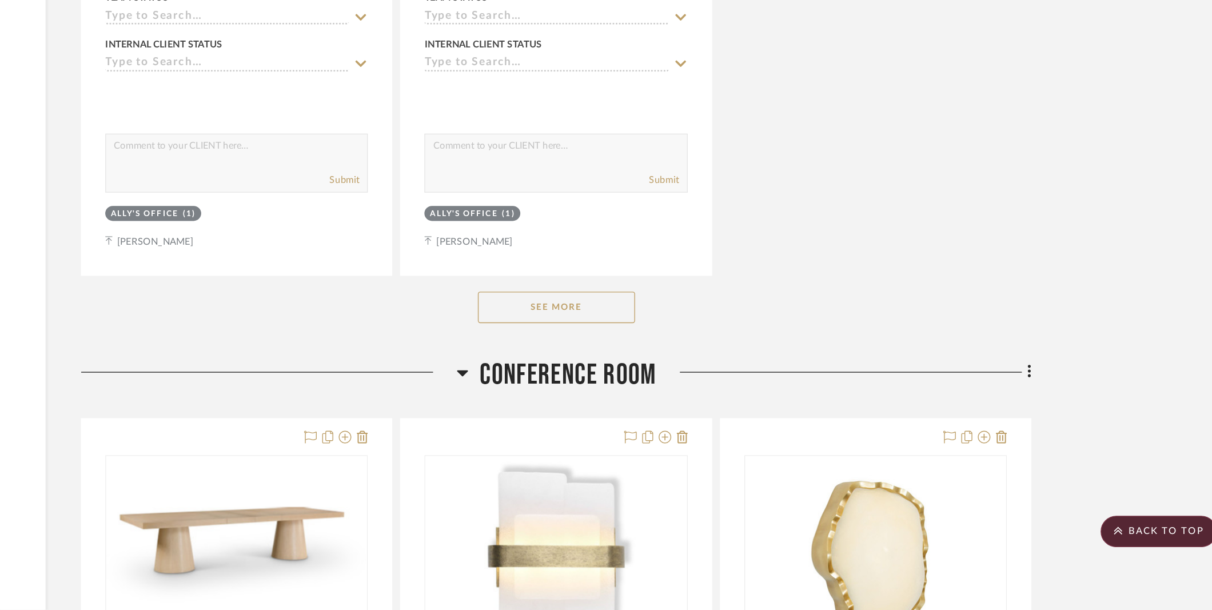
scroll to position [1487, 0]
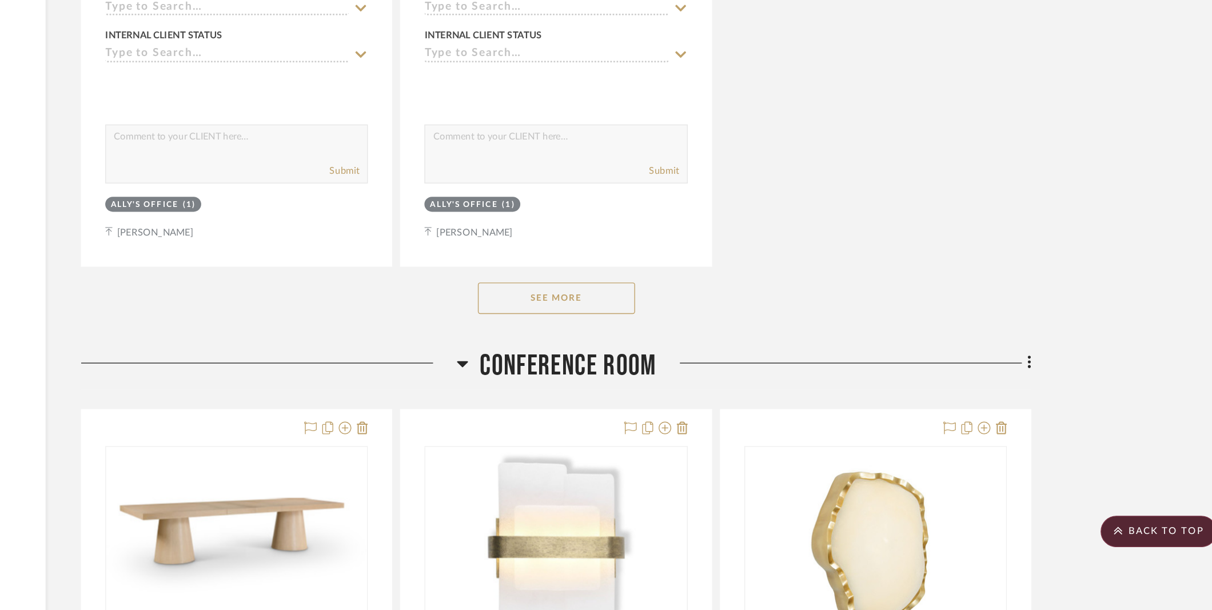
click at [752, 381] on button "See More" at bounding box center [719, 383] width 114 height 23
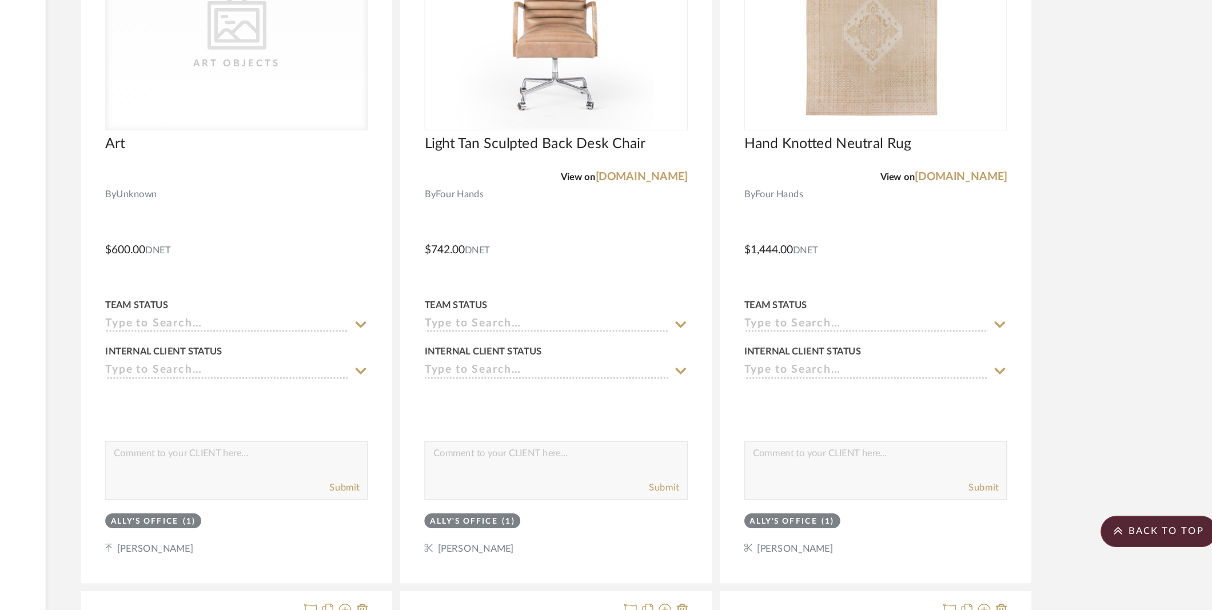
scroll to position [1772, 0]
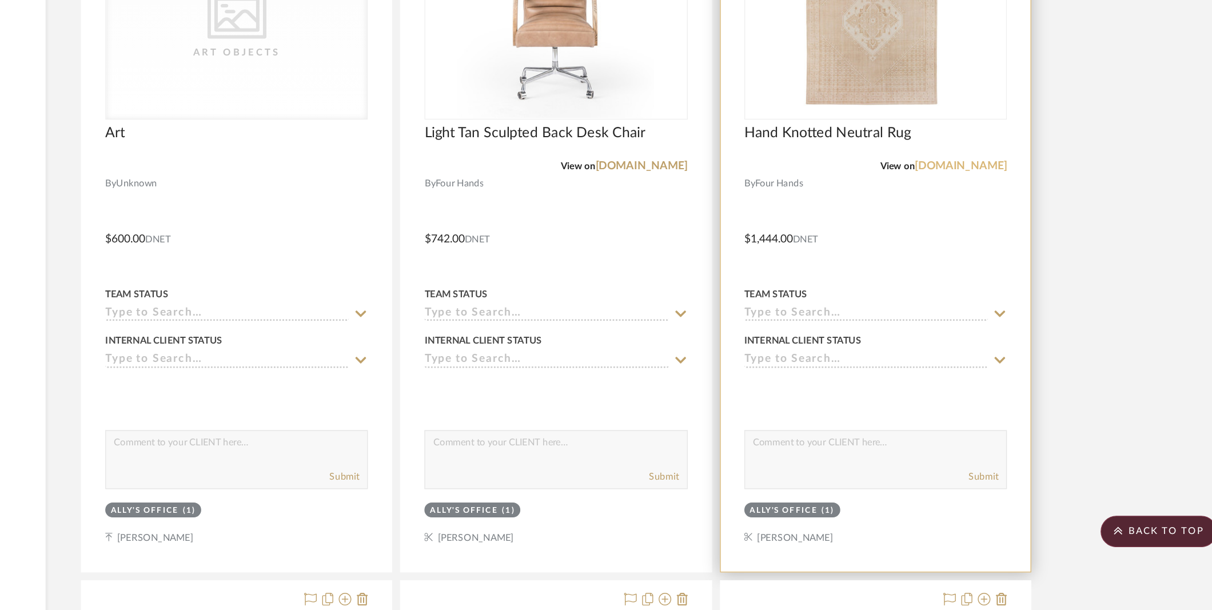
click at [1040, 284] on link "[DOMAIN_NAME]" at bounding box center [1013, 287] width 67 height 8
